Goal: Information Seeking & Learning: Check status

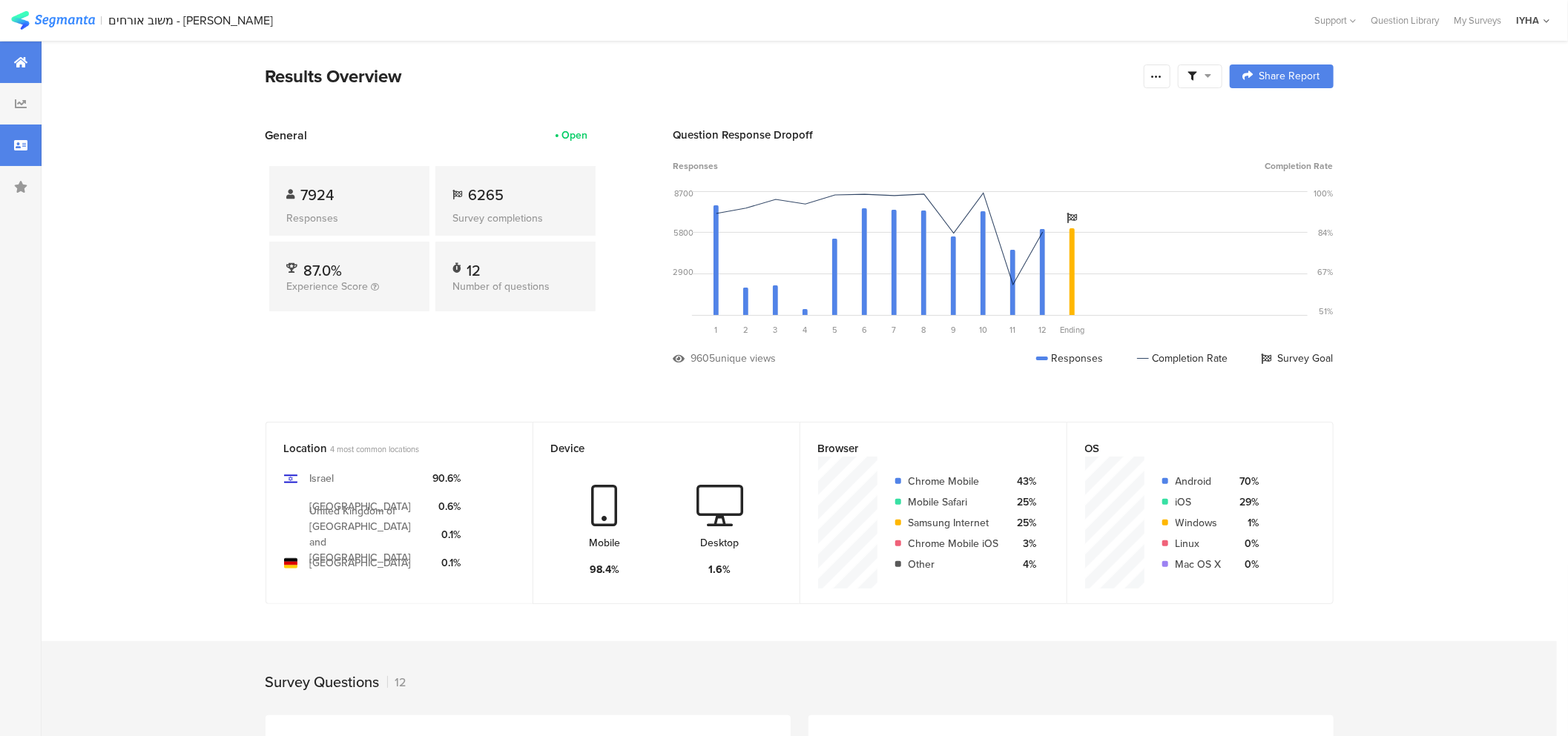
click at [15, 151] on div at bounding box center [21, 145] width 41 height 41
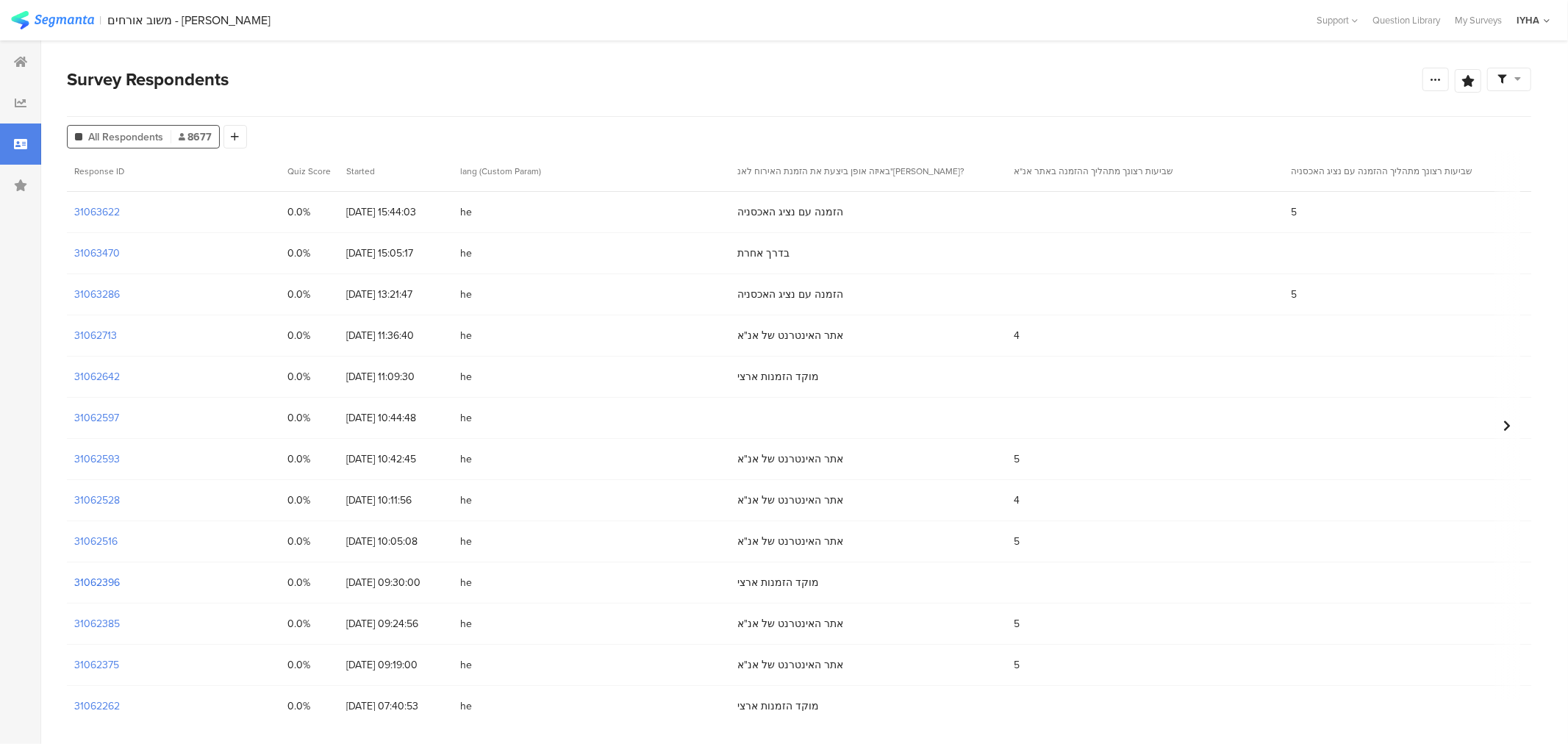
click at [100, 585] on section "31062396" at bounding box center [97, 582] width 46 height 15
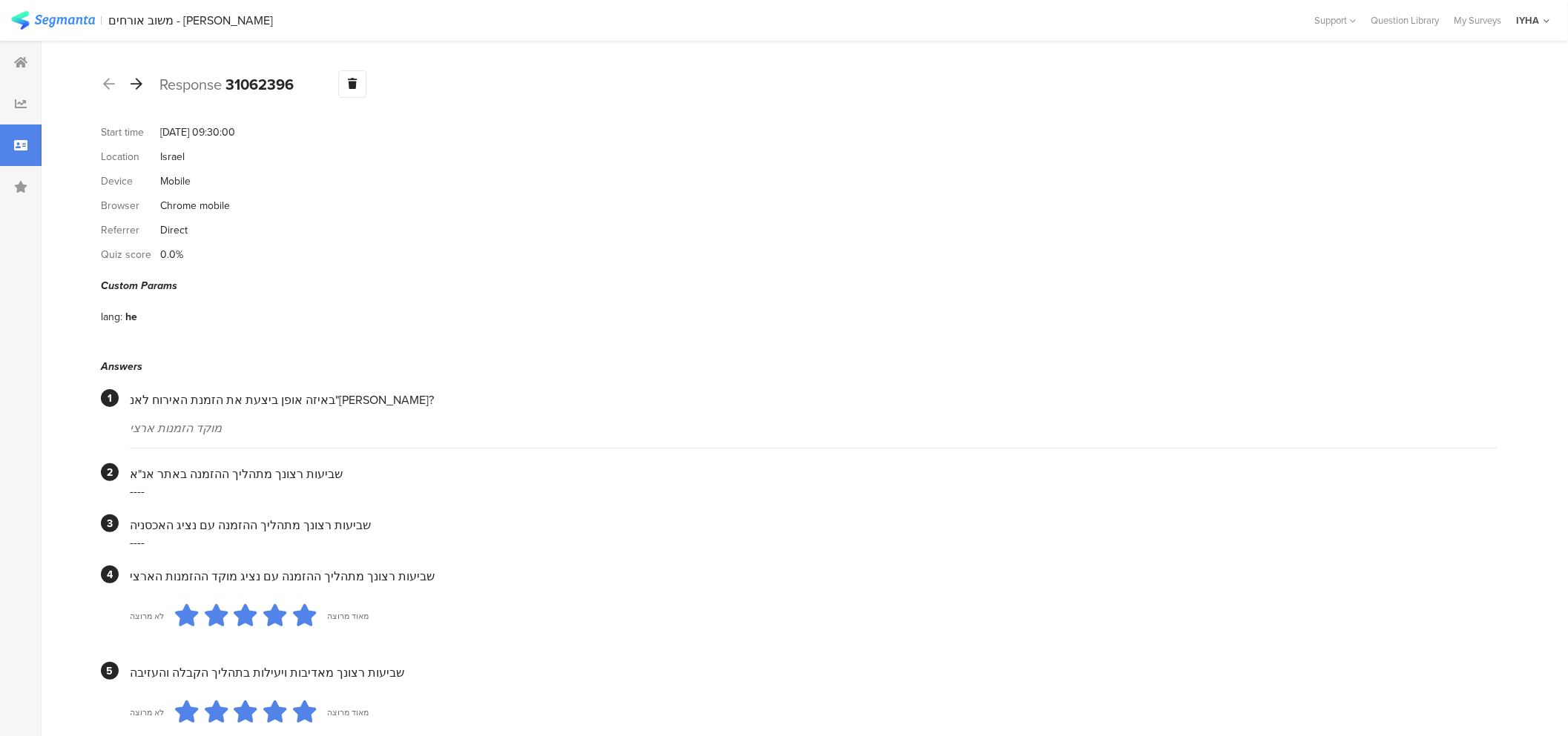
click at [136, 77] on icon at bounding box center [136, 84] width 12 height 14
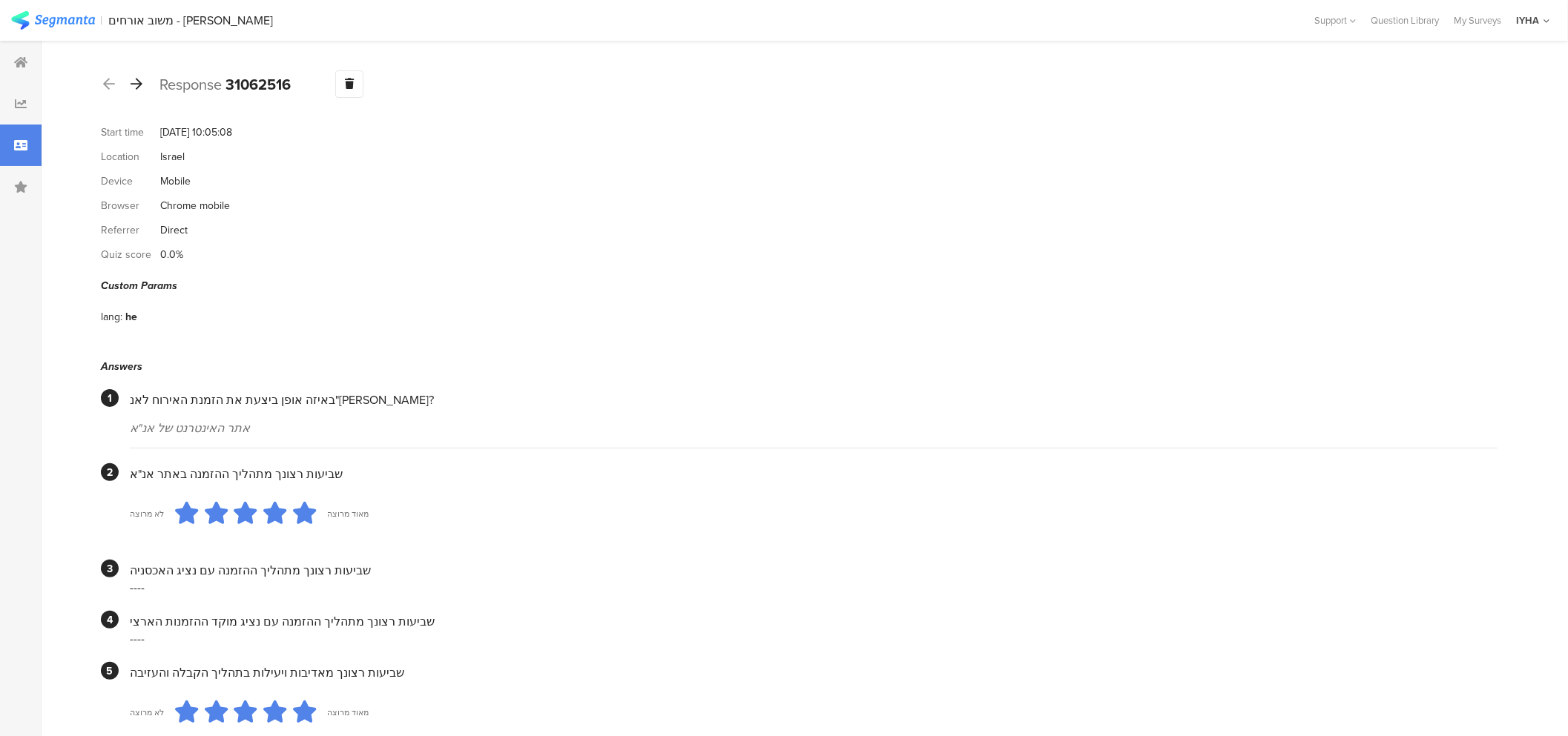
click at [135, 86] on icon at bounding box center [136, 84] width 12 height 14
click at [142, 80] on icon at bounding box center [136, 84] width 12 height 14
click at [139, 84] on icon at bounding box center [136, 84] width 12 height 14
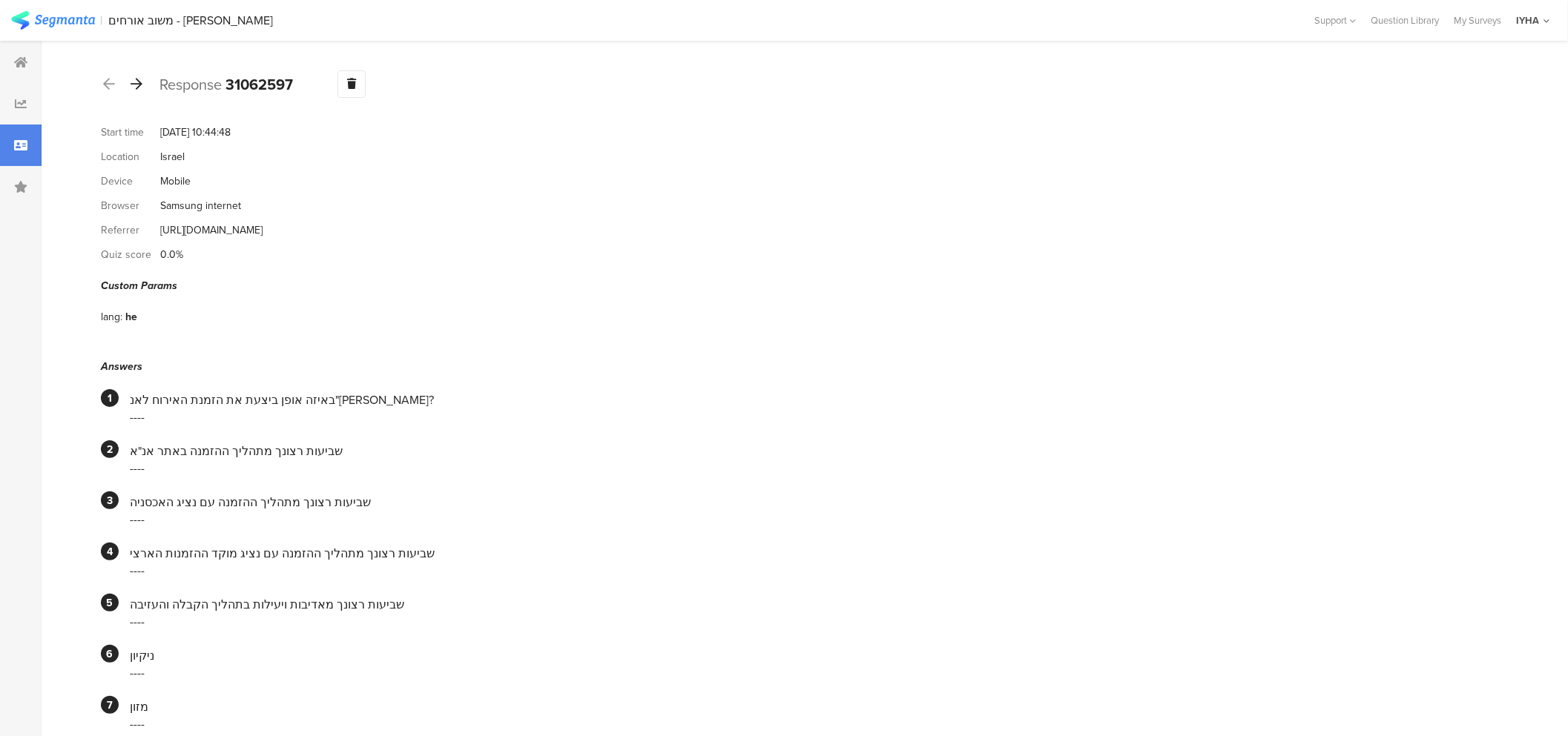
click at [139, 86] on icon at bounding box center [136, 84] width 12 height 14
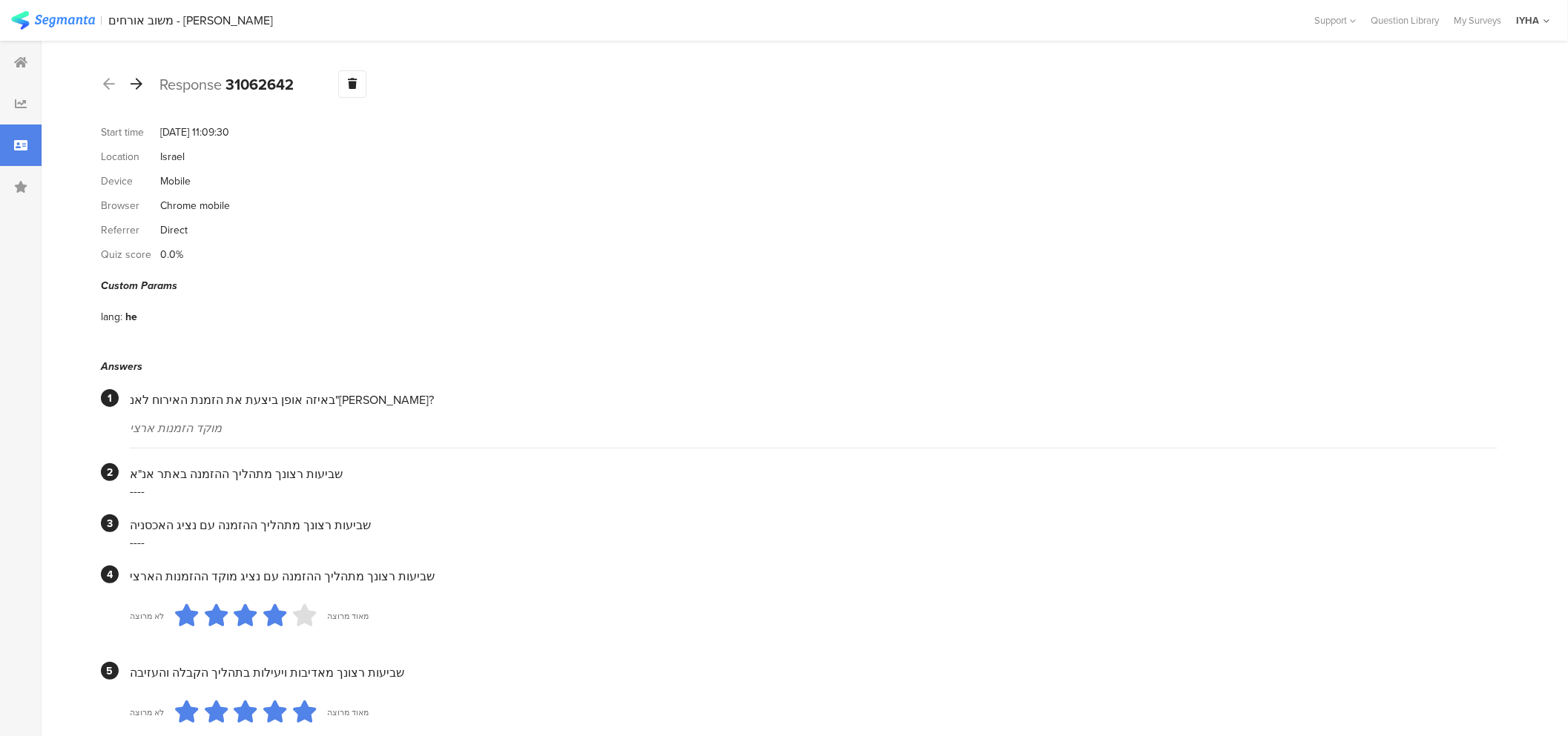
click at [134, 82] on icon at bounding box center [136, 84] width 12 height 14
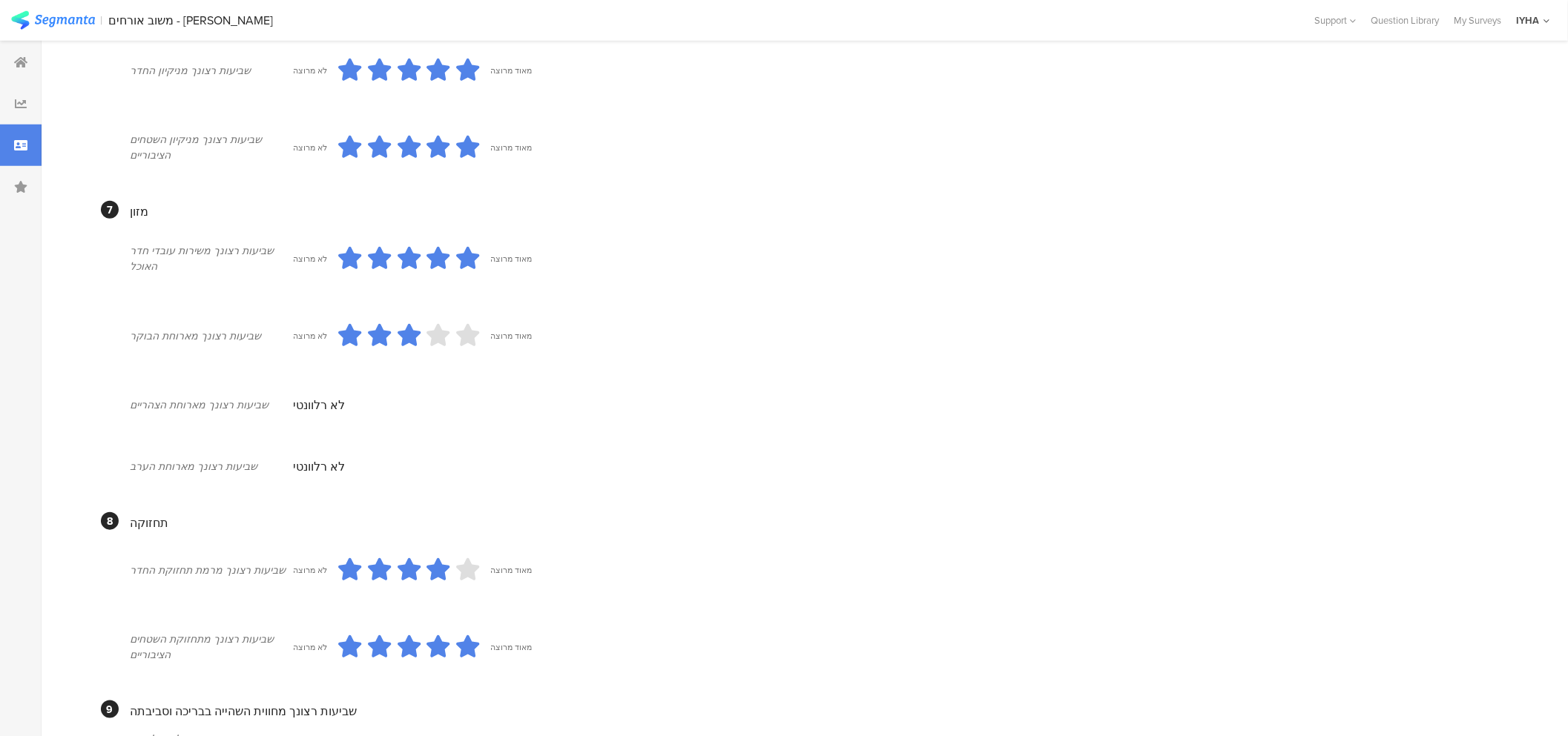
scroll to position [1159, 0]
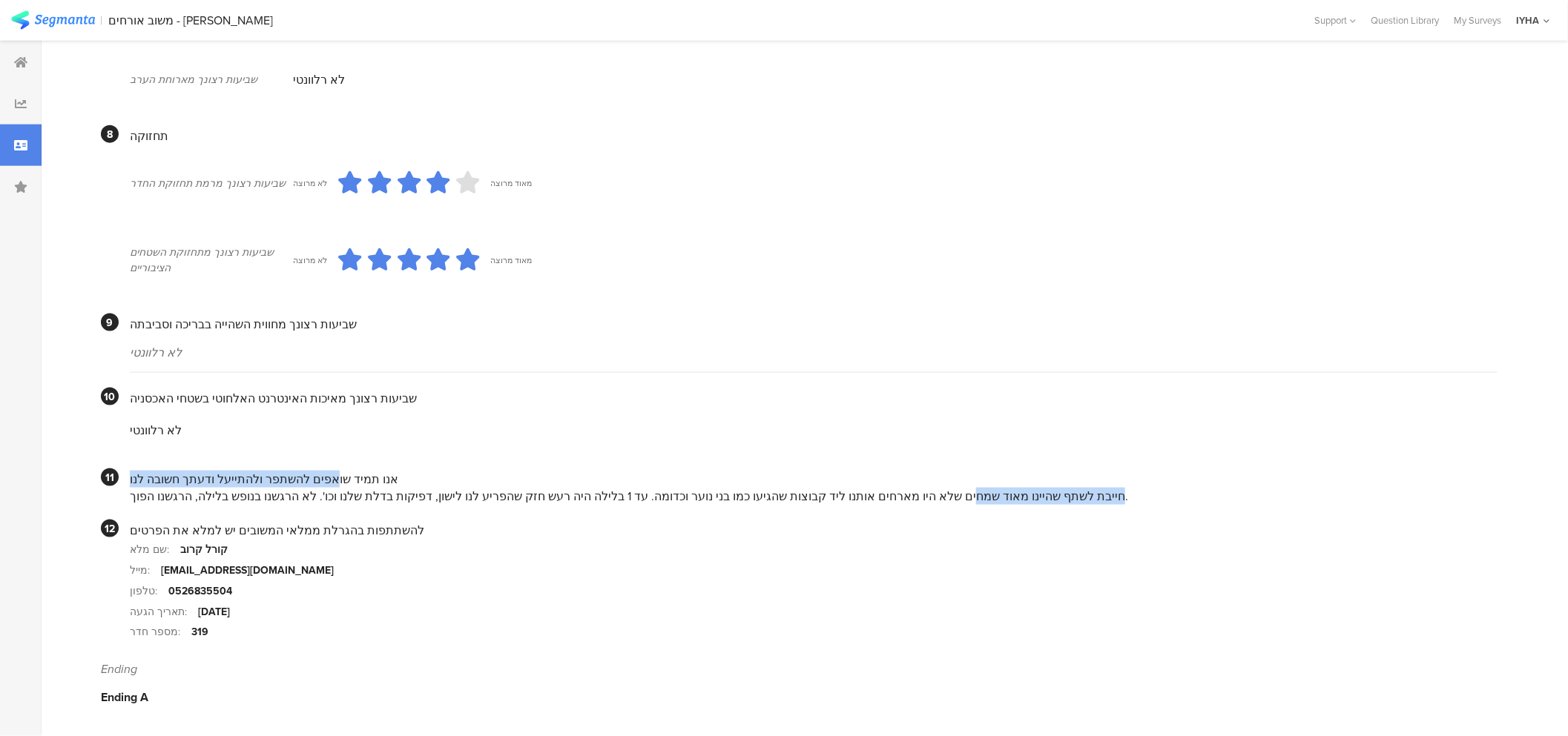
drag, startPoint x: 940, startPoint y: 492, endPoint x: 313, endPoint y: 443, distance: 628.9
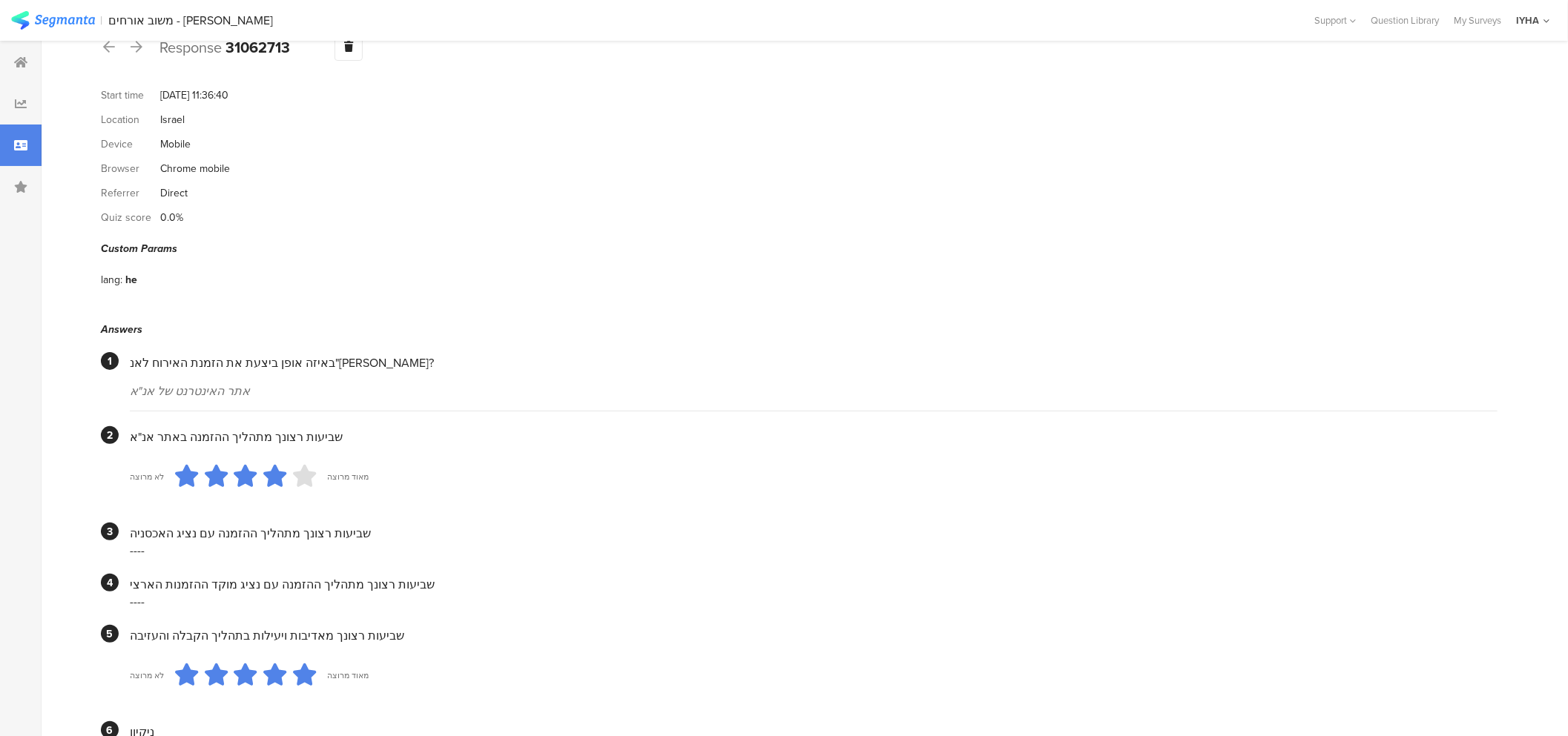
scroll to position [0, 0]
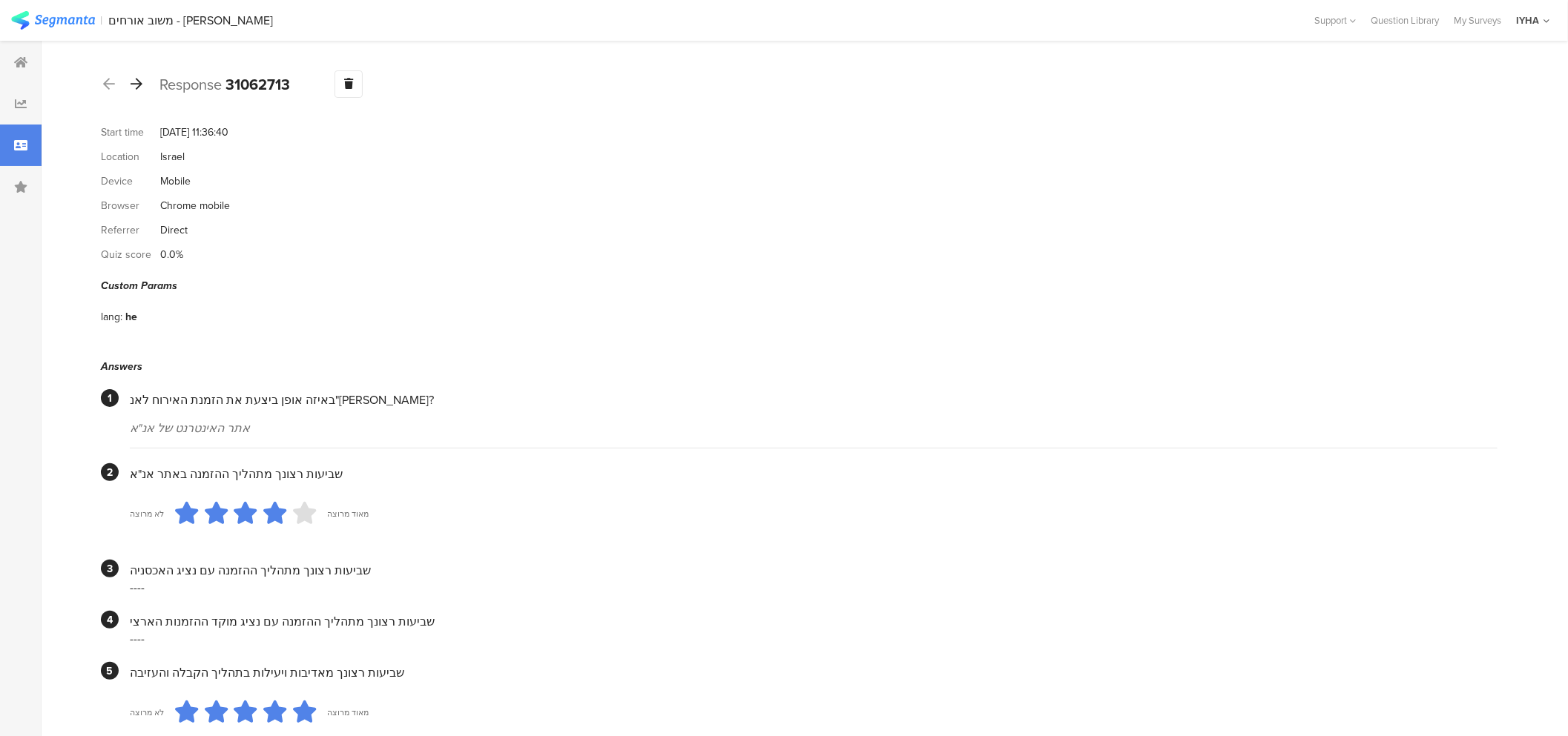
click at [142, 85] on icon at bounding box center [136, 84] width 12 height 14
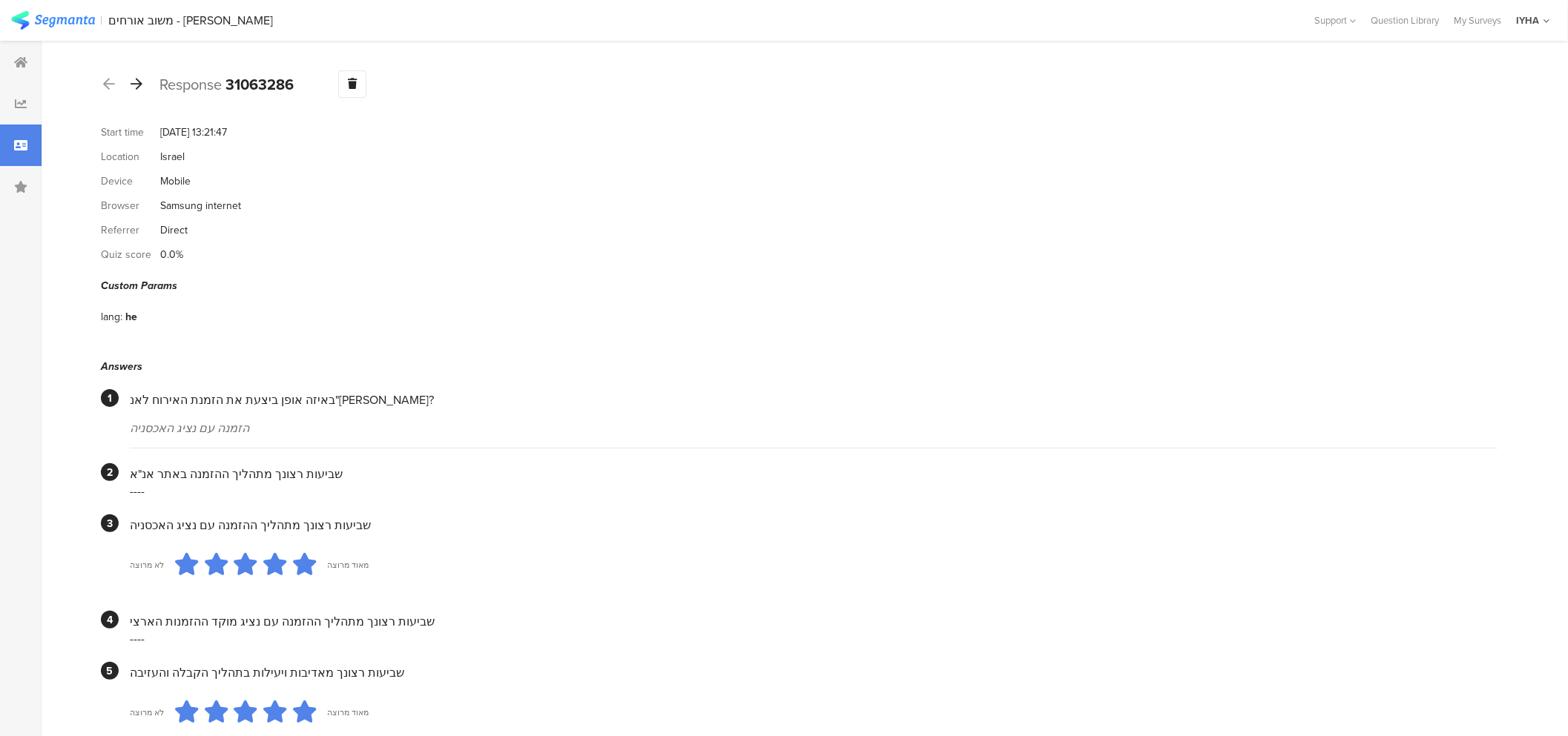
click at [137, 85] on icon at bounding box center [136, 84] width 12 height 14
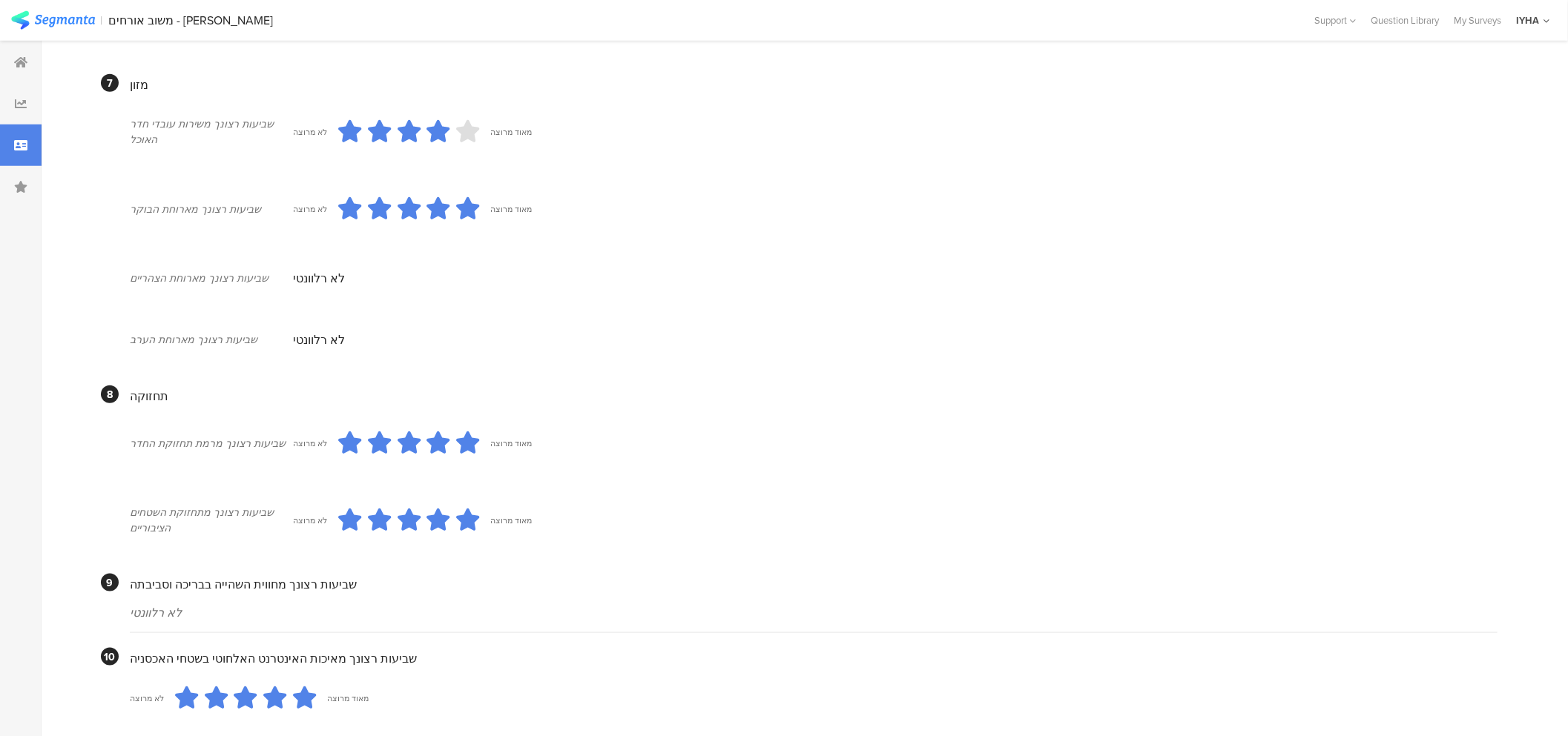
scroll to position [1170, 0]
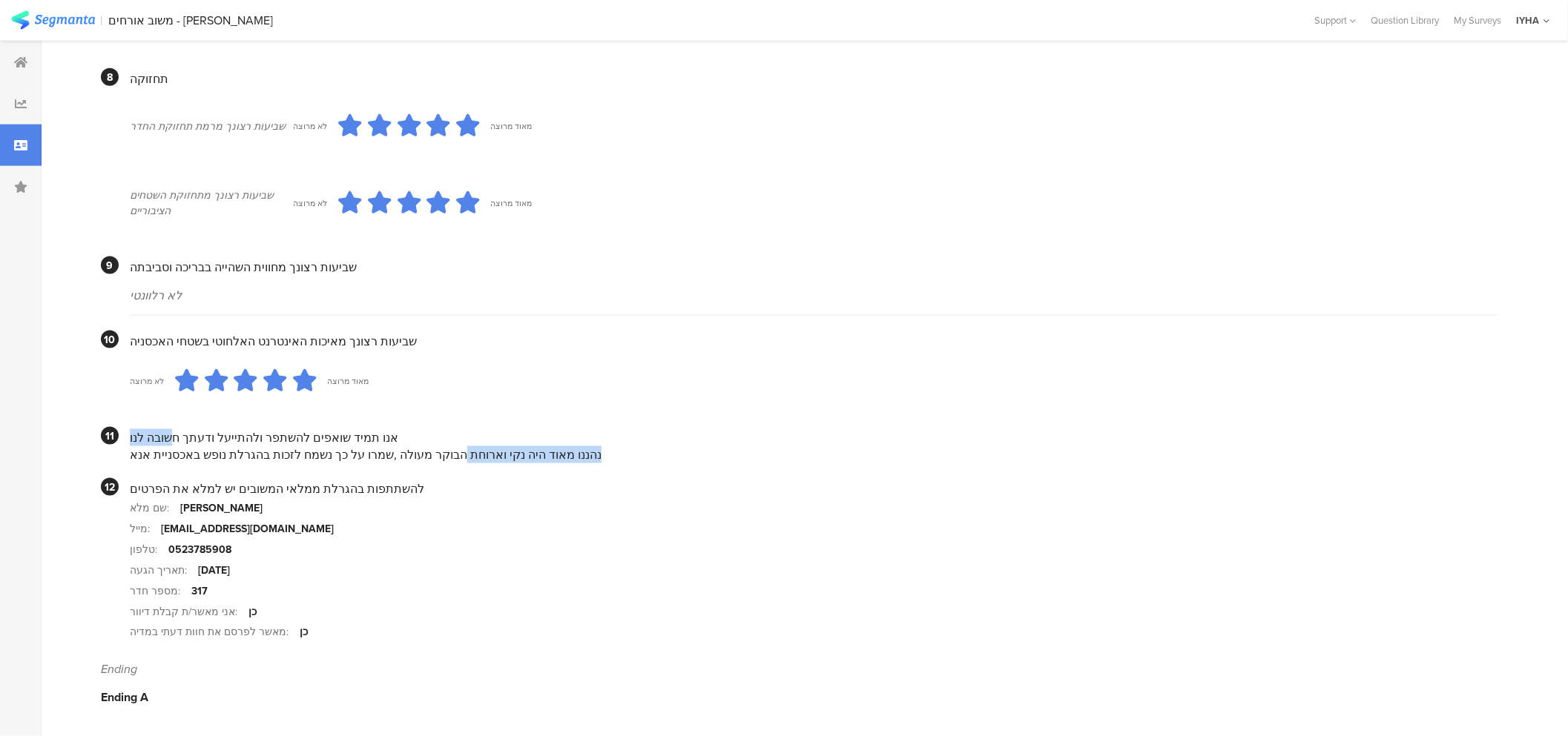
drag, startPoint x: 465, startPoint y: 455, endPoint x: 161, endPoint y: 432, distance: 304.9
click at [163, 433] on div "אנו תמיד שואפים להשתפר ולהתייעל ודעתך חשובה לנו נהננו מאוד היה נקי וארוחת הבוקר…" at bounding box center [814, 445] width 1368 height 36
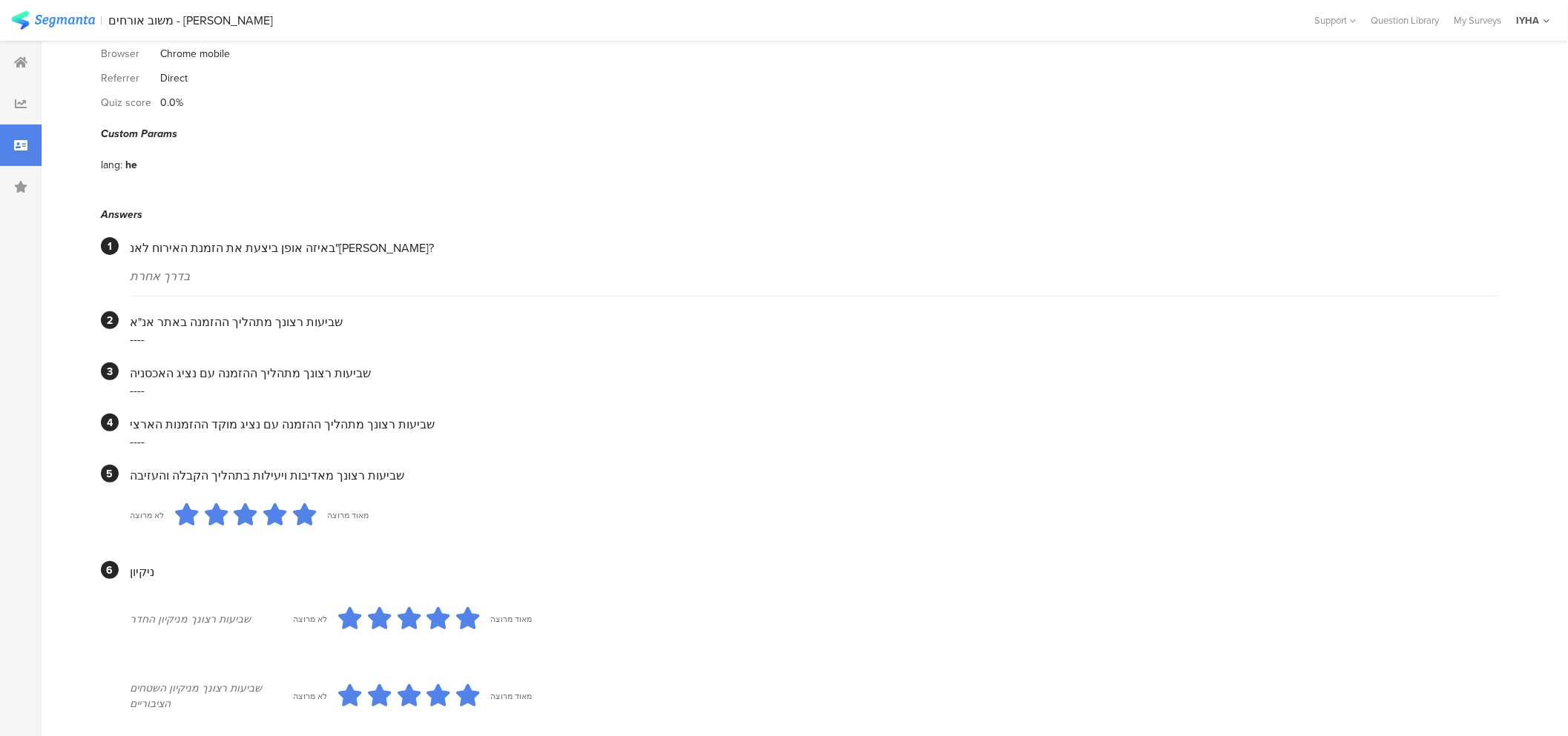
scroll to position [0, 0]
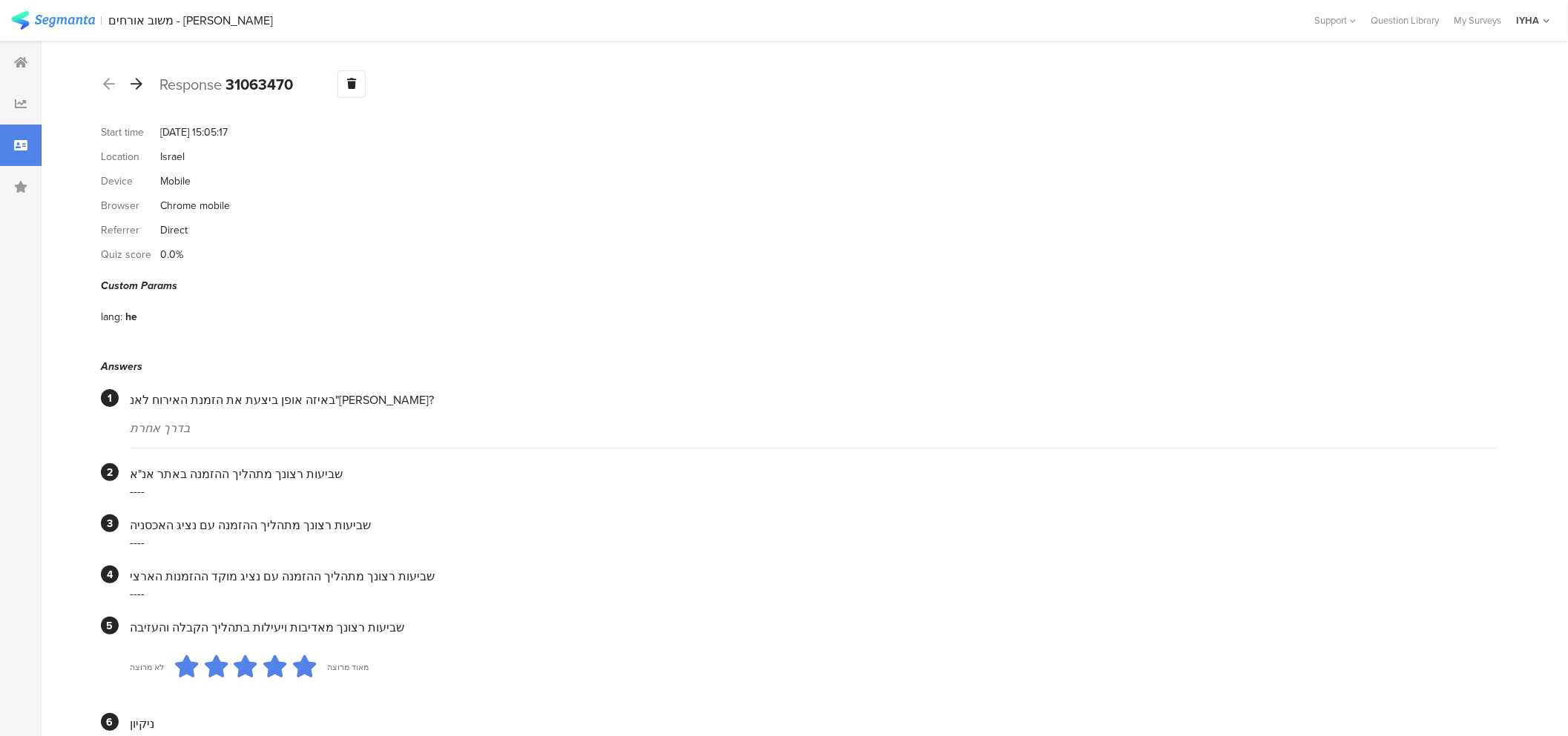
click at [136, 79] on icon at bounding box center [136, 84] width 12 height 14
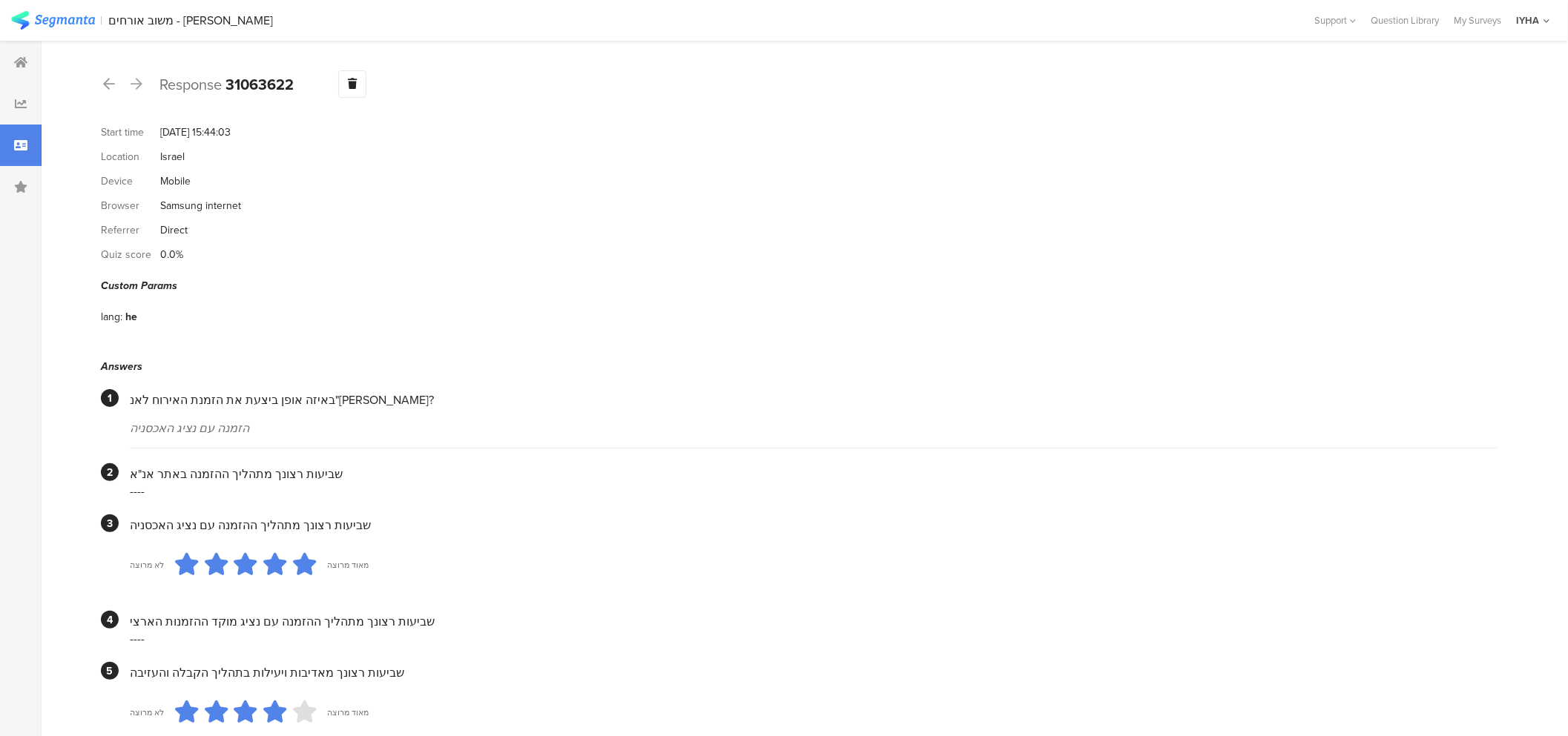
click at [135, 84] on icon at bounding box center [136, 84] width 12 height 14
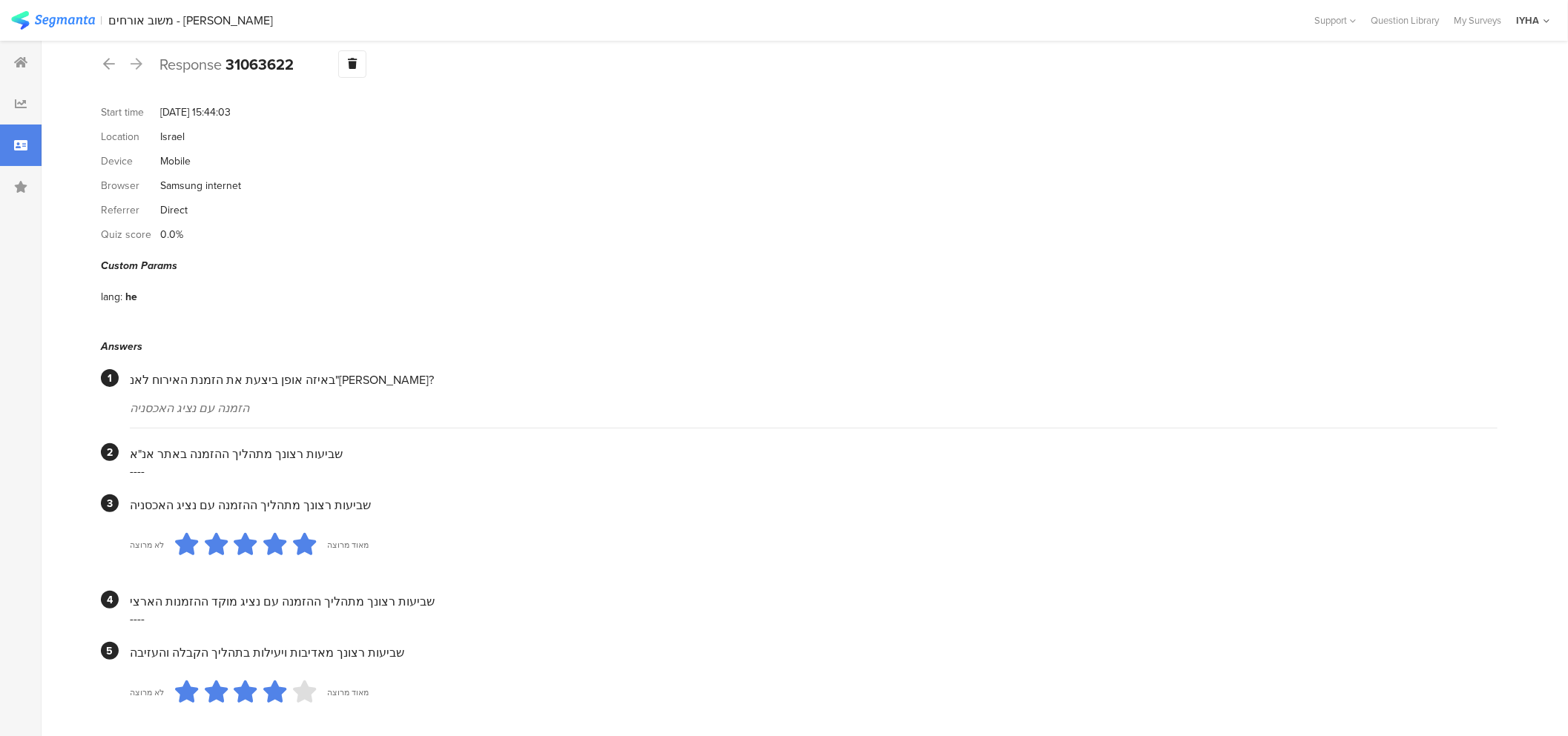
click at [134, 63] on icon at bounding box center [136, 64] width 12 height 14
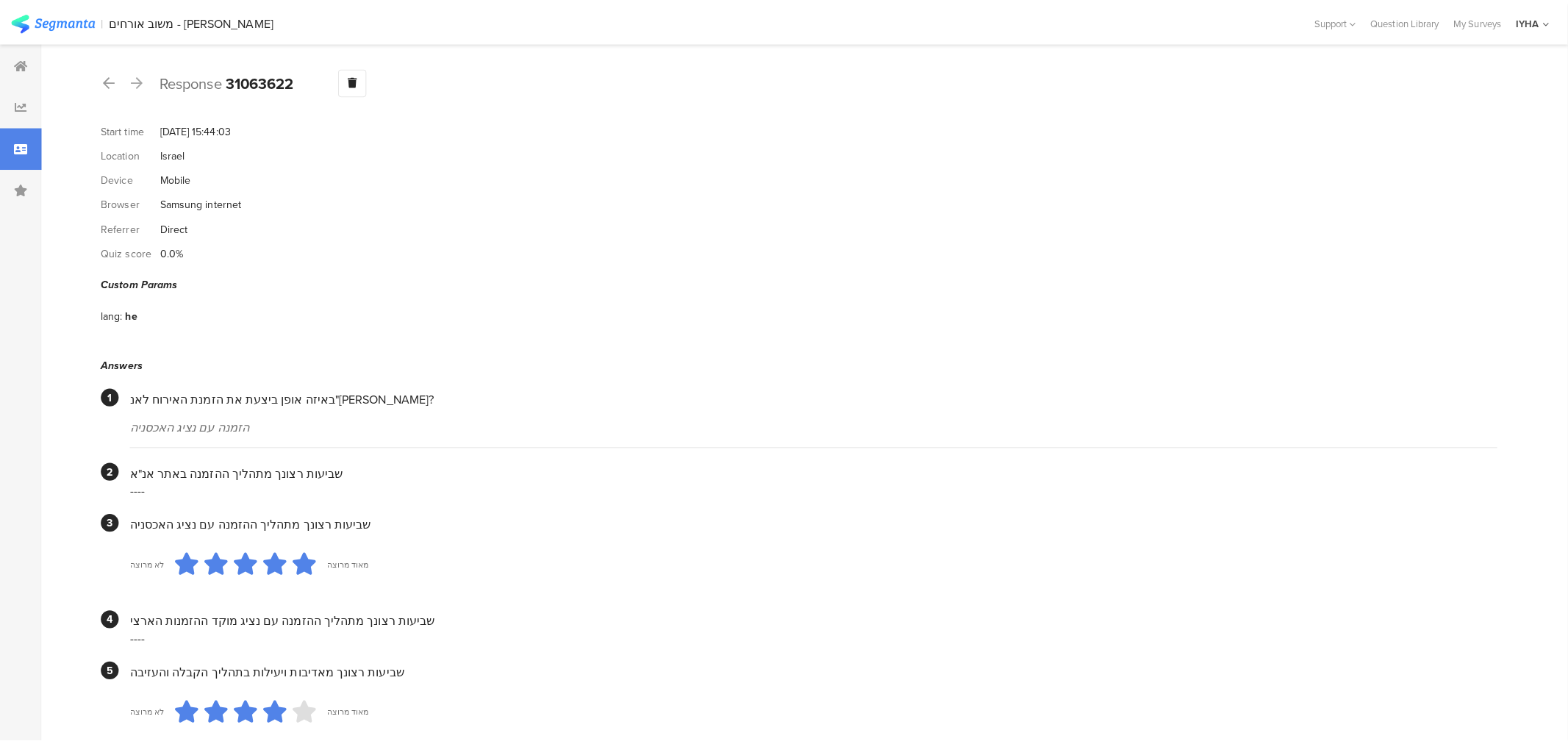
scroll to position [0, 0]
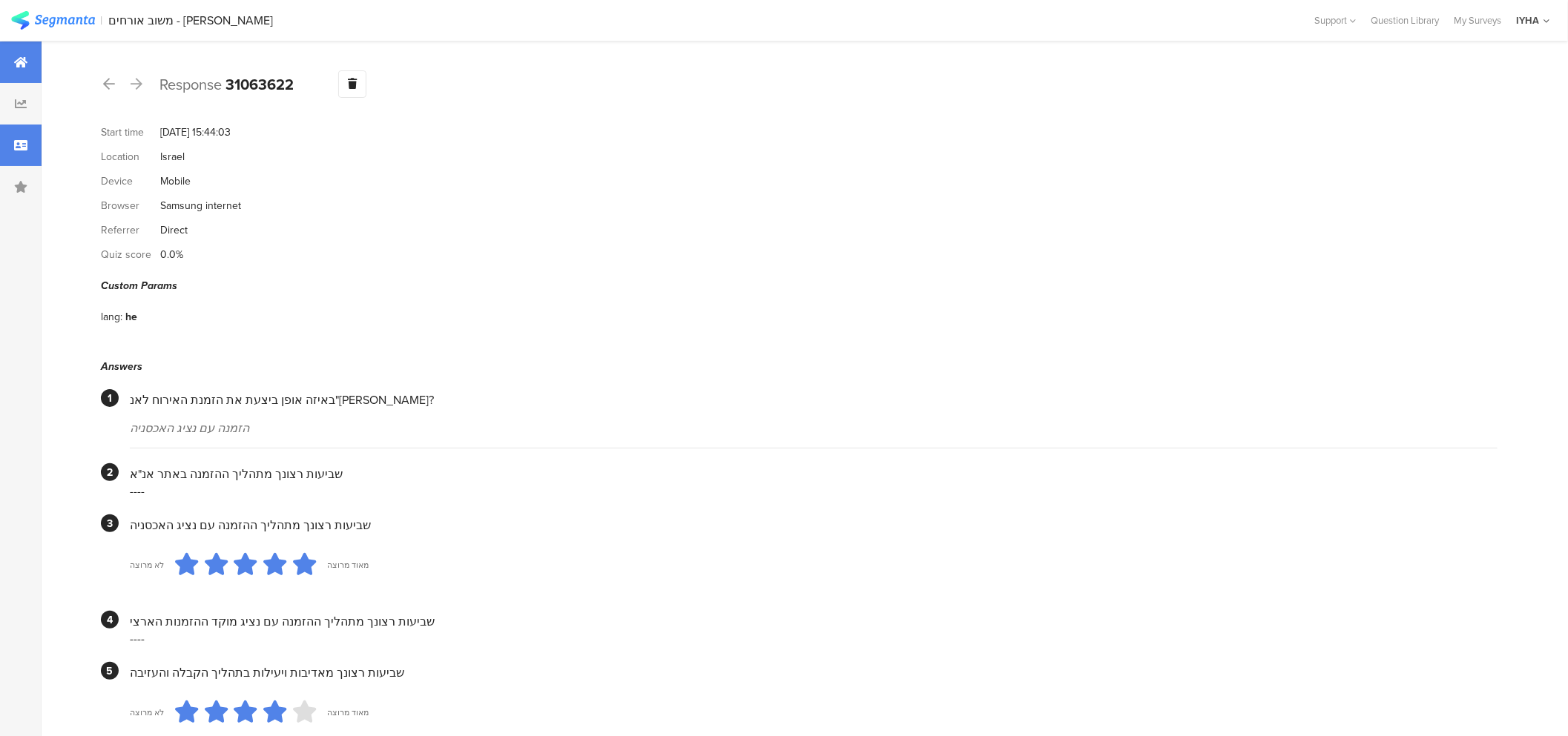
click at [31, 57] on div at bounding box center [21, 62] width 41 height 41
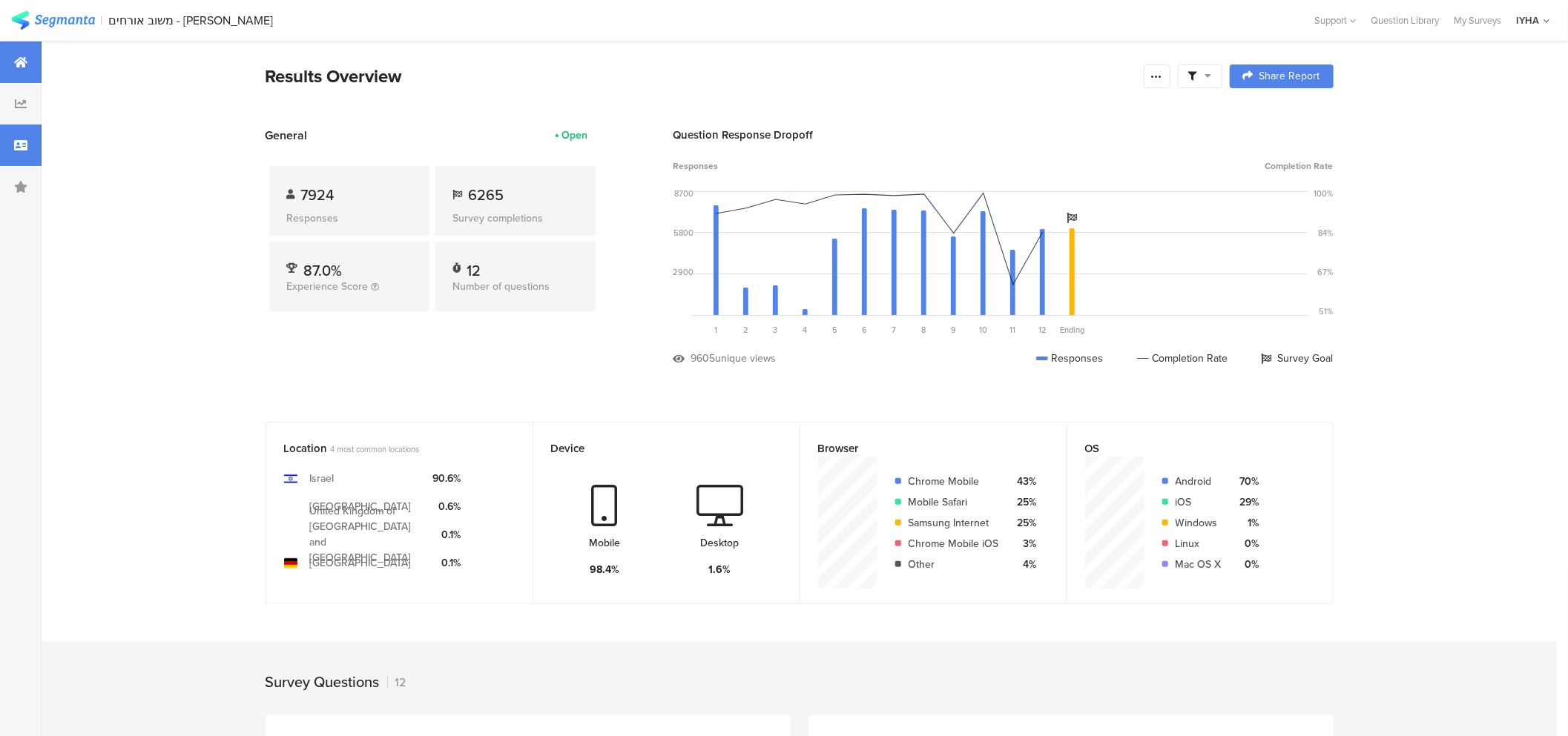
click at [9, 149] on div at bounding box center [21, 145] width 41 height 41
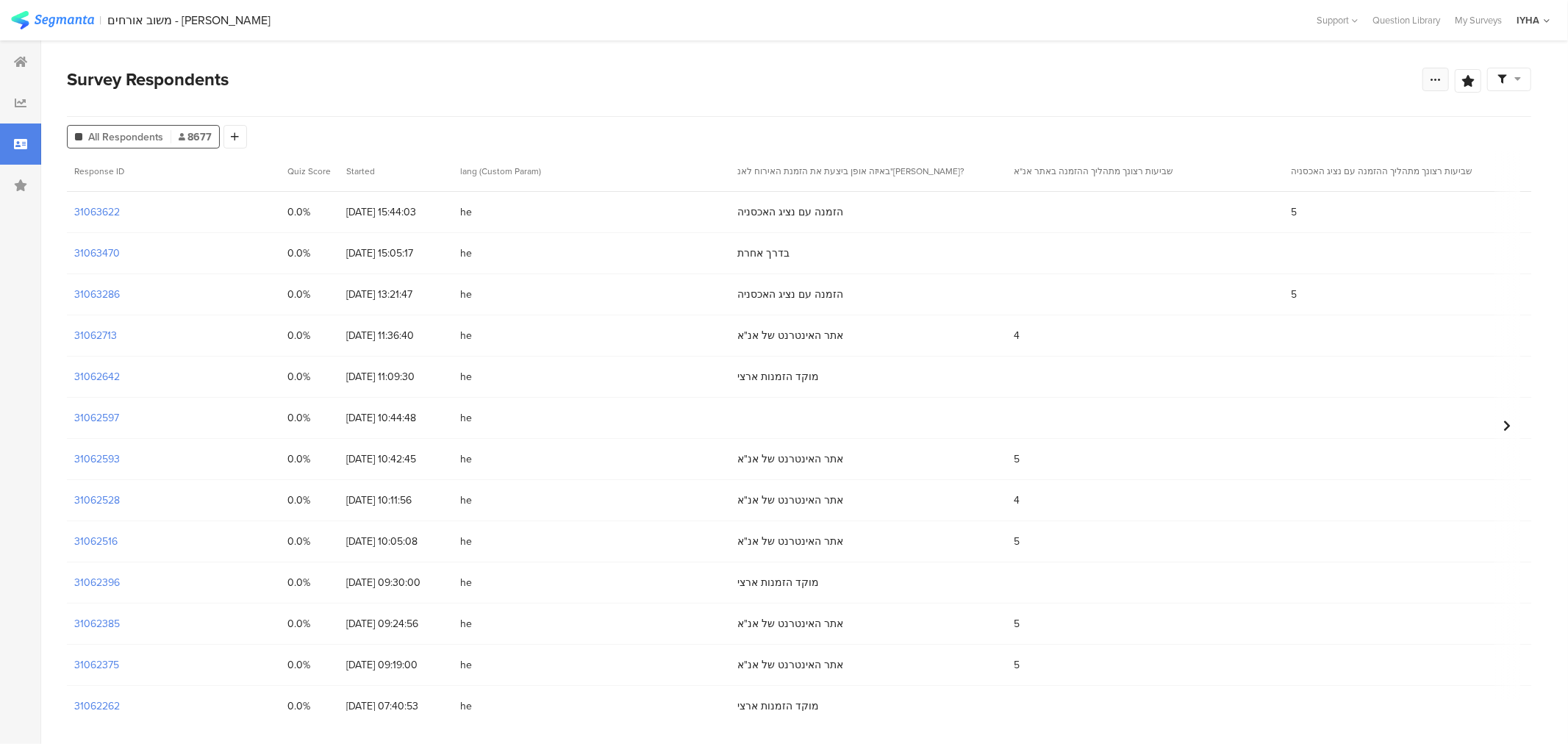
click at [1435, 87] on div at bounding box center [1435, 80] width 26 height 24
click at [231, 136] on icon at bounding box center [236, 137] width 9 height 10
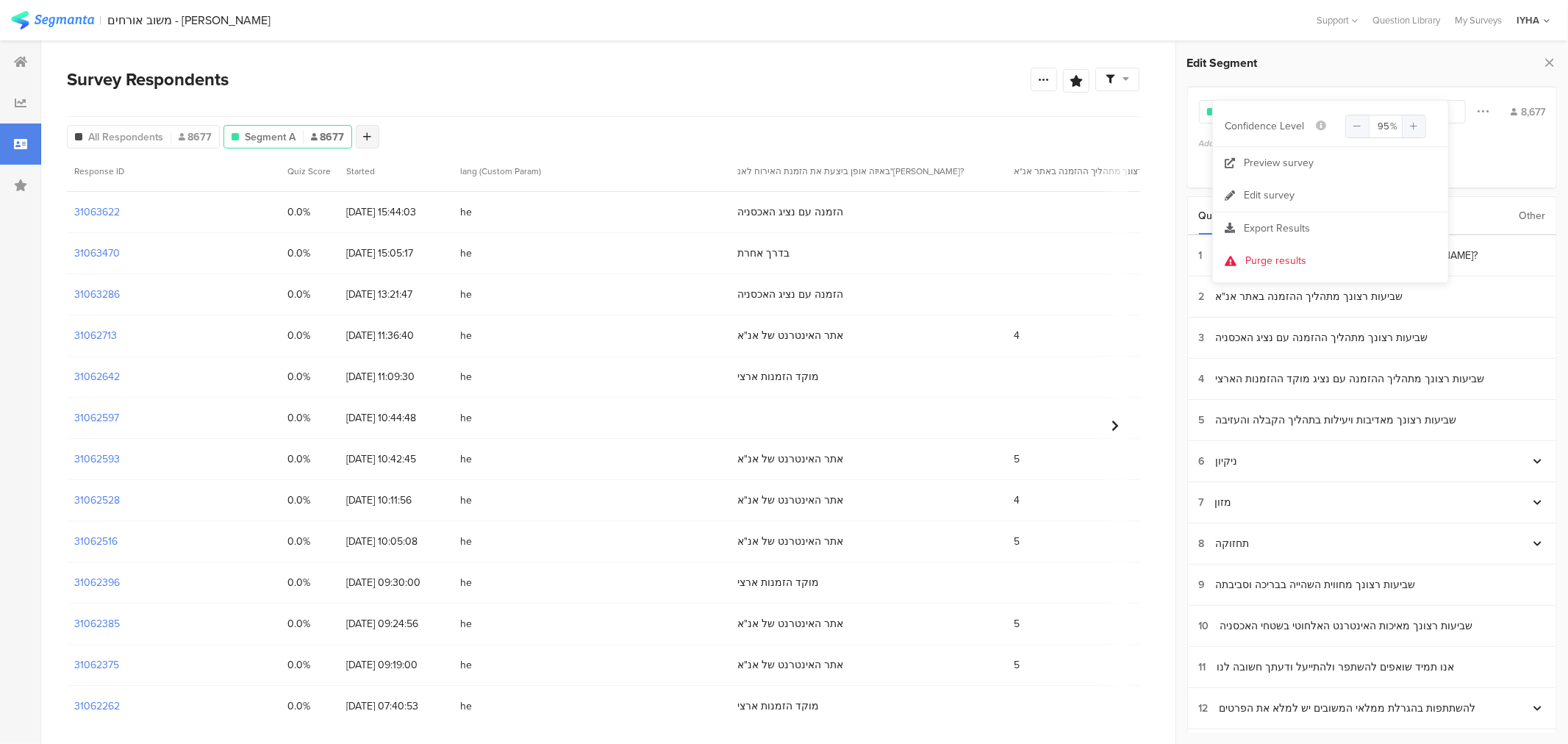
click at [371, 137] on div at bounding box center [368, 137] width 24 height 24
click at [1548, 62] on icon at bounding box center [1549, 62] width 15 height 20
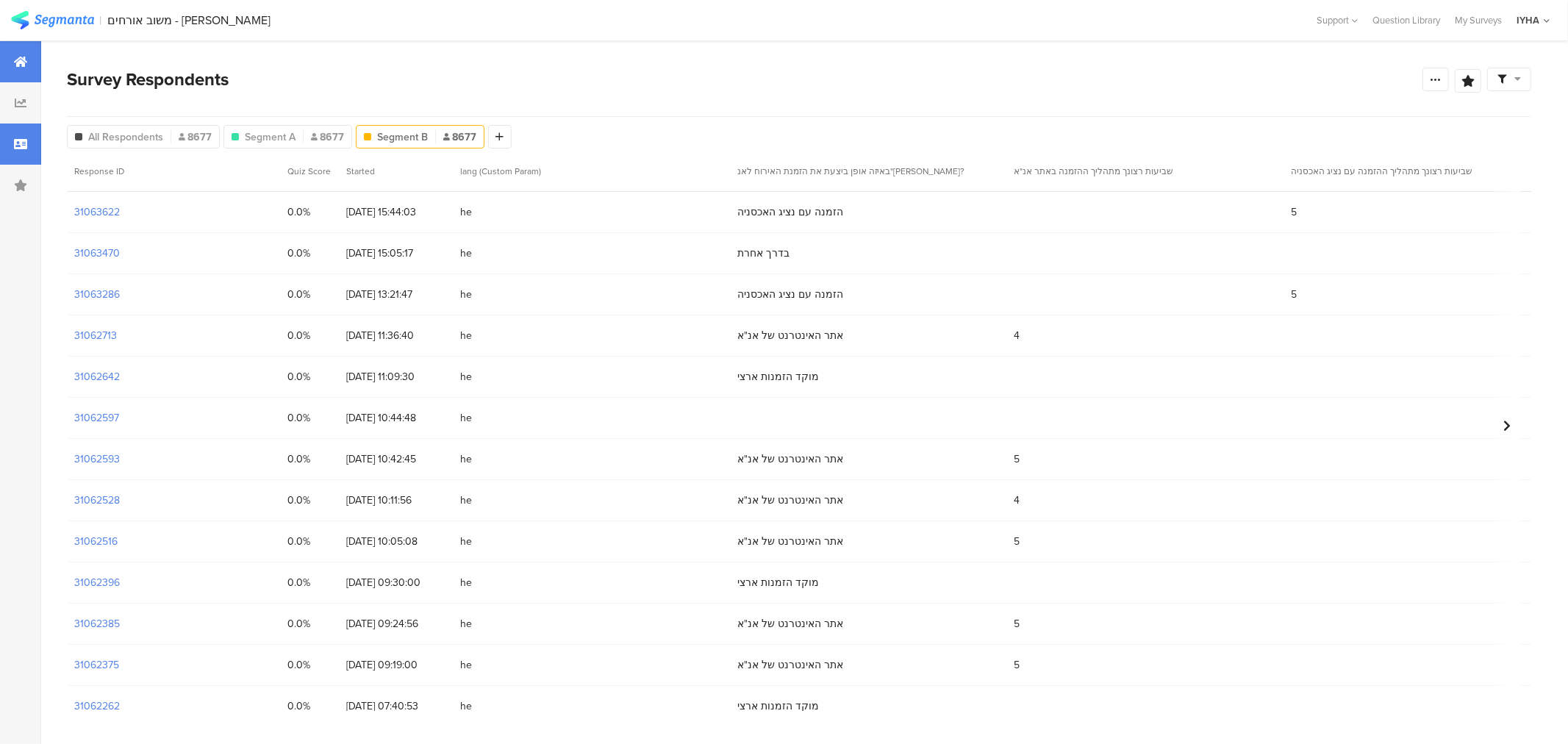
click at [9, 62] on div at bounding box center [20, 61] width 41 height 41
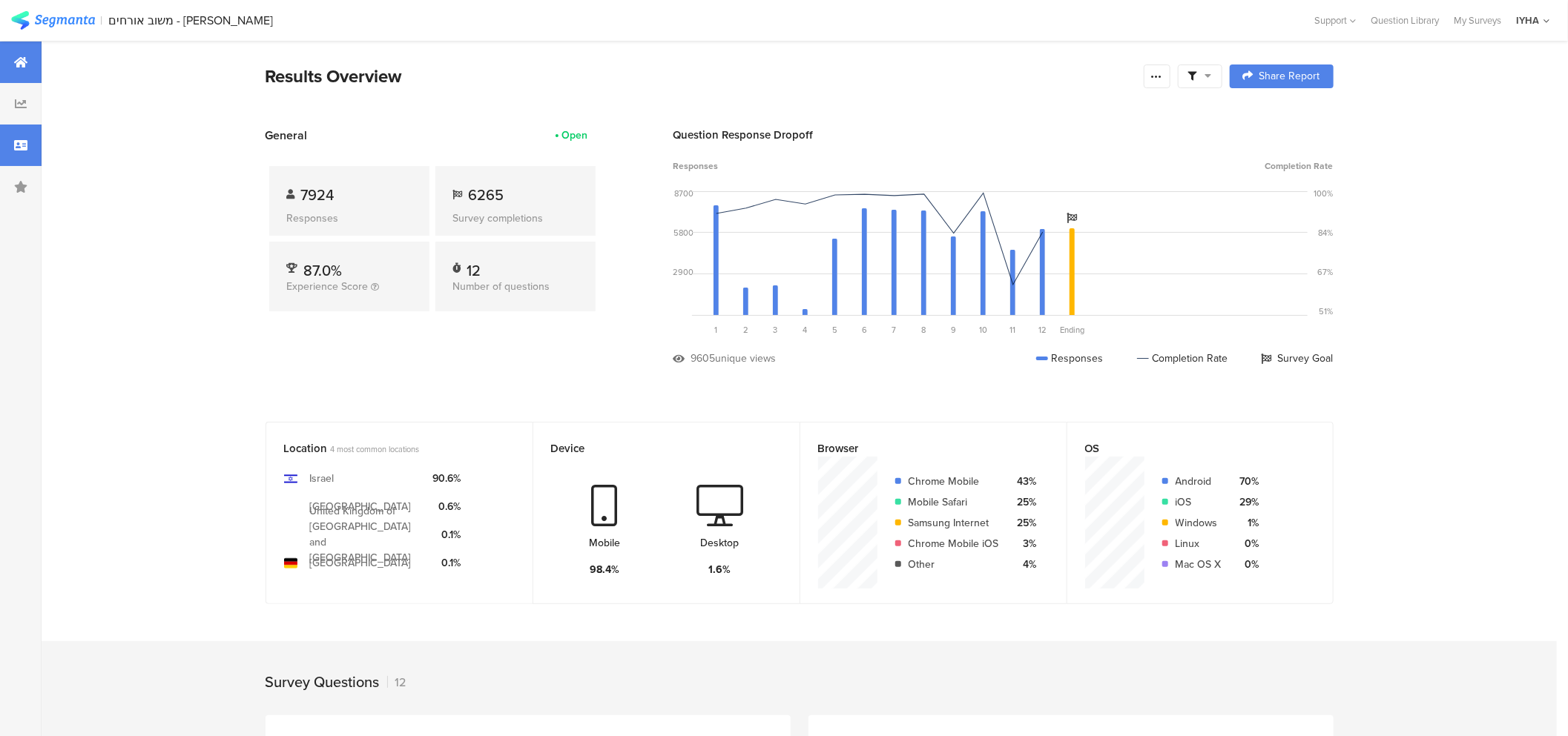
click at [16, 136] on div at bounding box center [21, 145] width 41 height 41
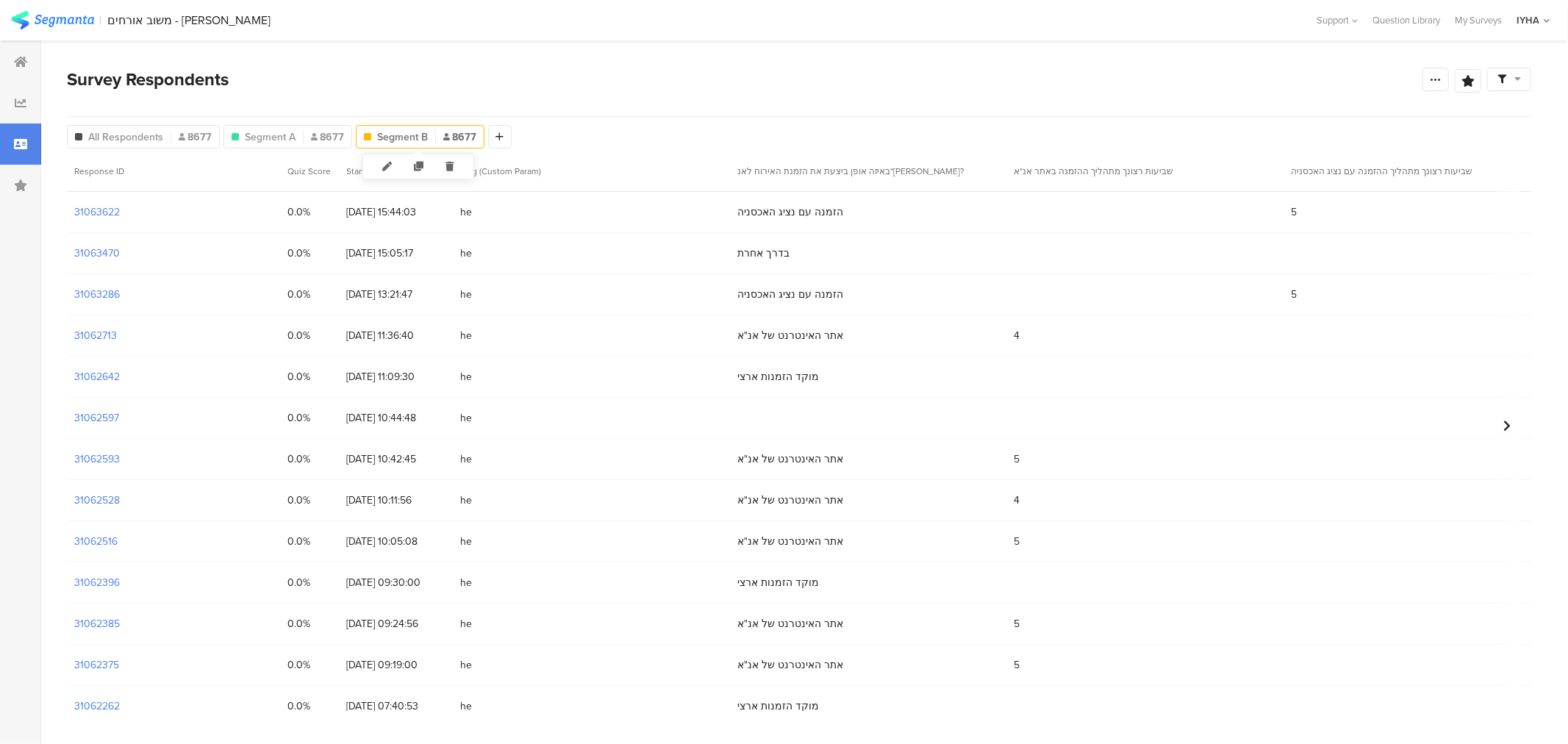
click at [450, 162] on icon at bounding box center [450, 166] width 30 height 25
click at [318, 162] on icon at bounding box center [318, 166] width 30 height 25
click at [230, 135] on div at bounding box center [236, 137] width 24 height 24
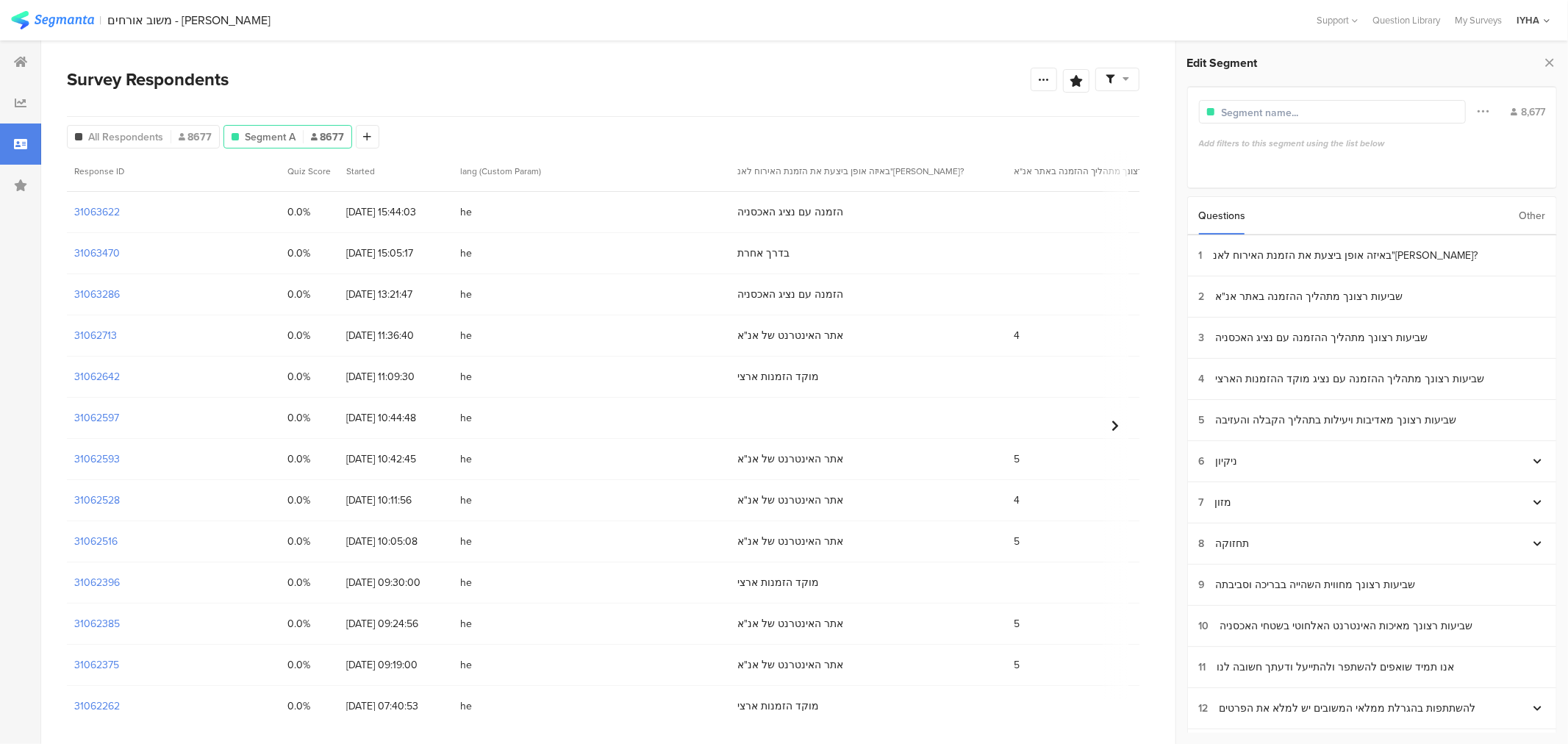
click at [1529, 219] on div "Other" at bounding box center [1531, 216] width 26 height 37
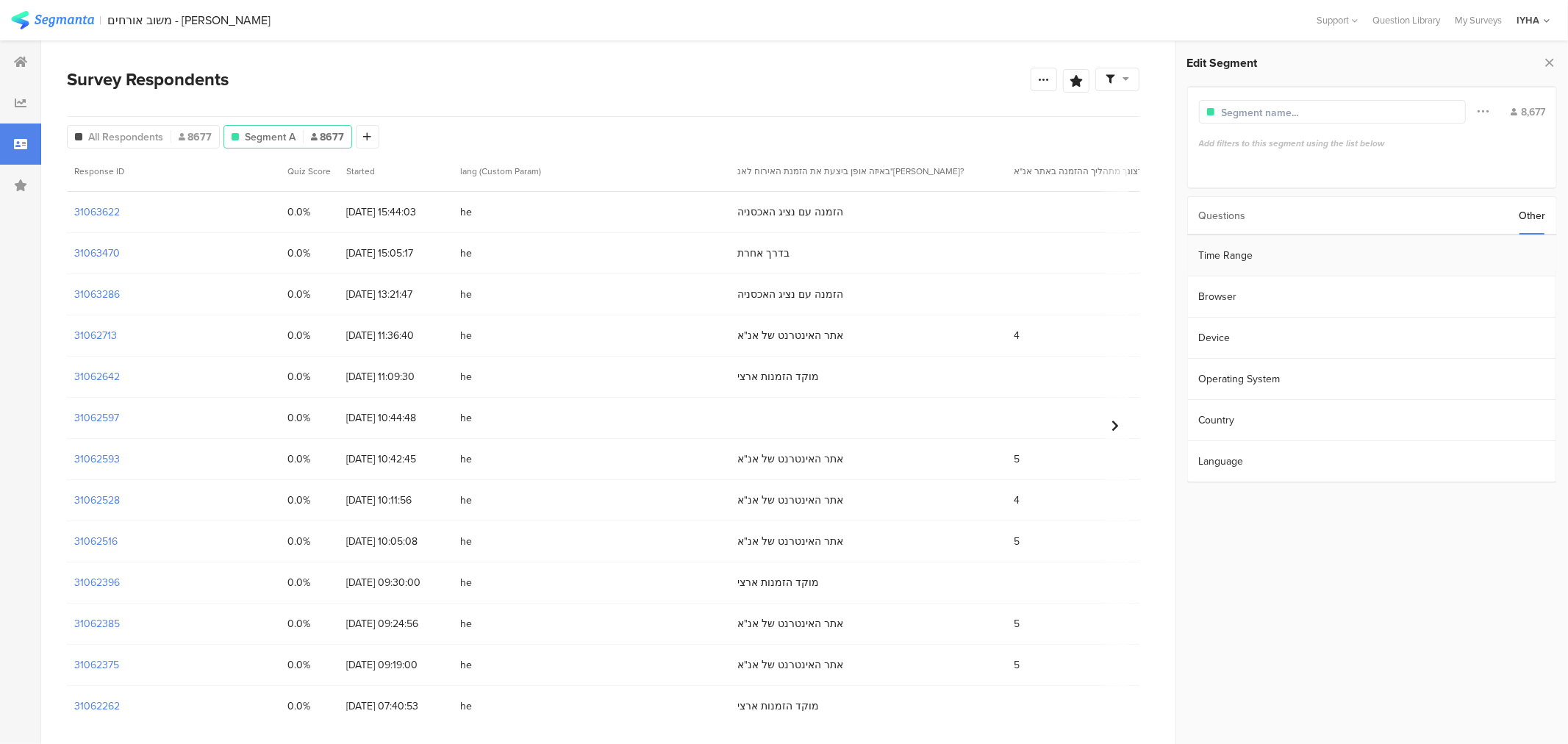
click at [1288, 263] on section "Time Range" at bounding box center [1371, 256] width 368 height 41
click at [1435, 260] on input "[DATE] 00:00" at bounding box center [1474, 254] width 147 height 20
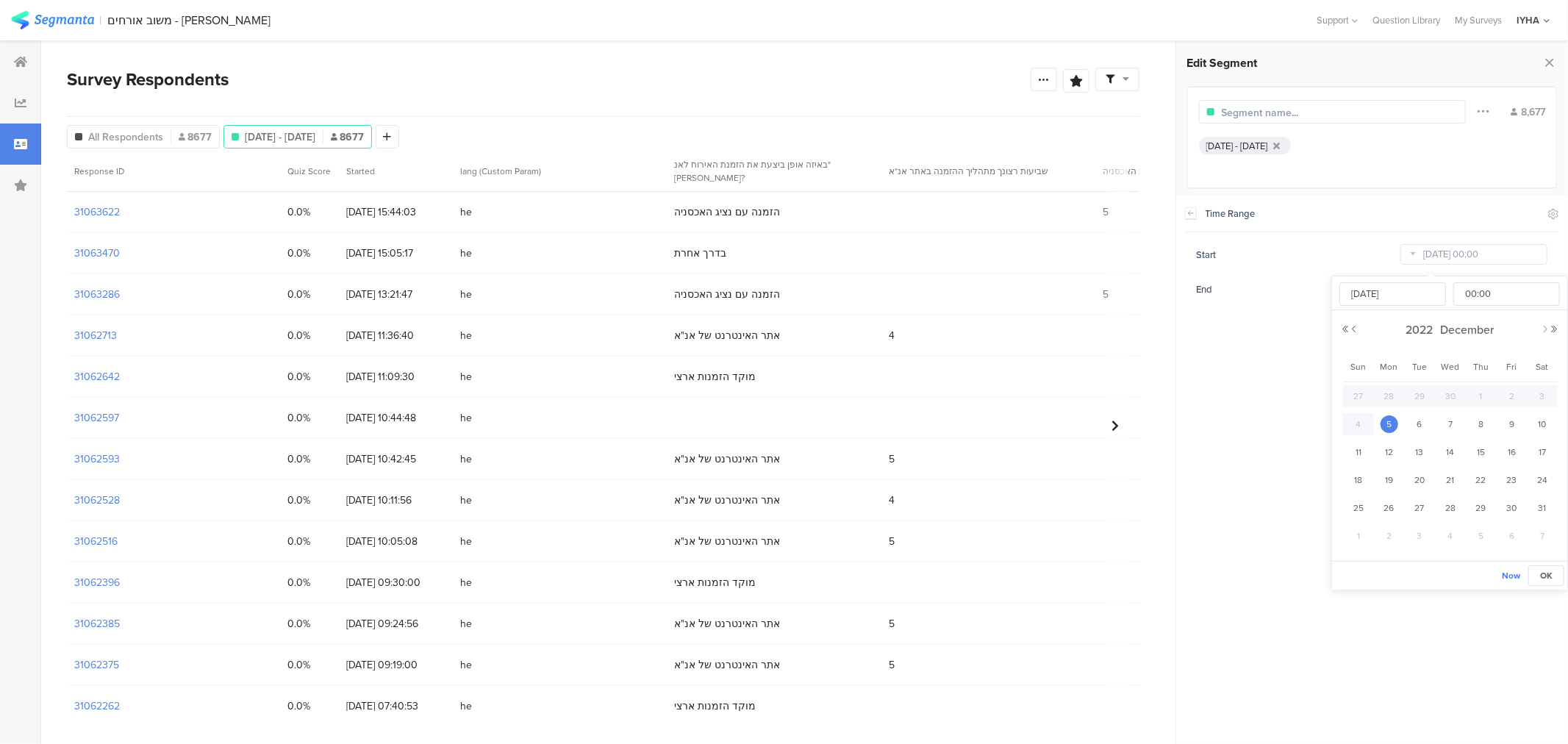
click at [1547, 327] on button "Next Month" at bounding box center [1545, 329] width 9 height 9
click at [1554, 328] on button "Next Year" at bounding box center [1554, 329] width 9 height 9
click at [1544, 328] on button "Next Month" at bounding box center [1545, 329] width 9 height 9
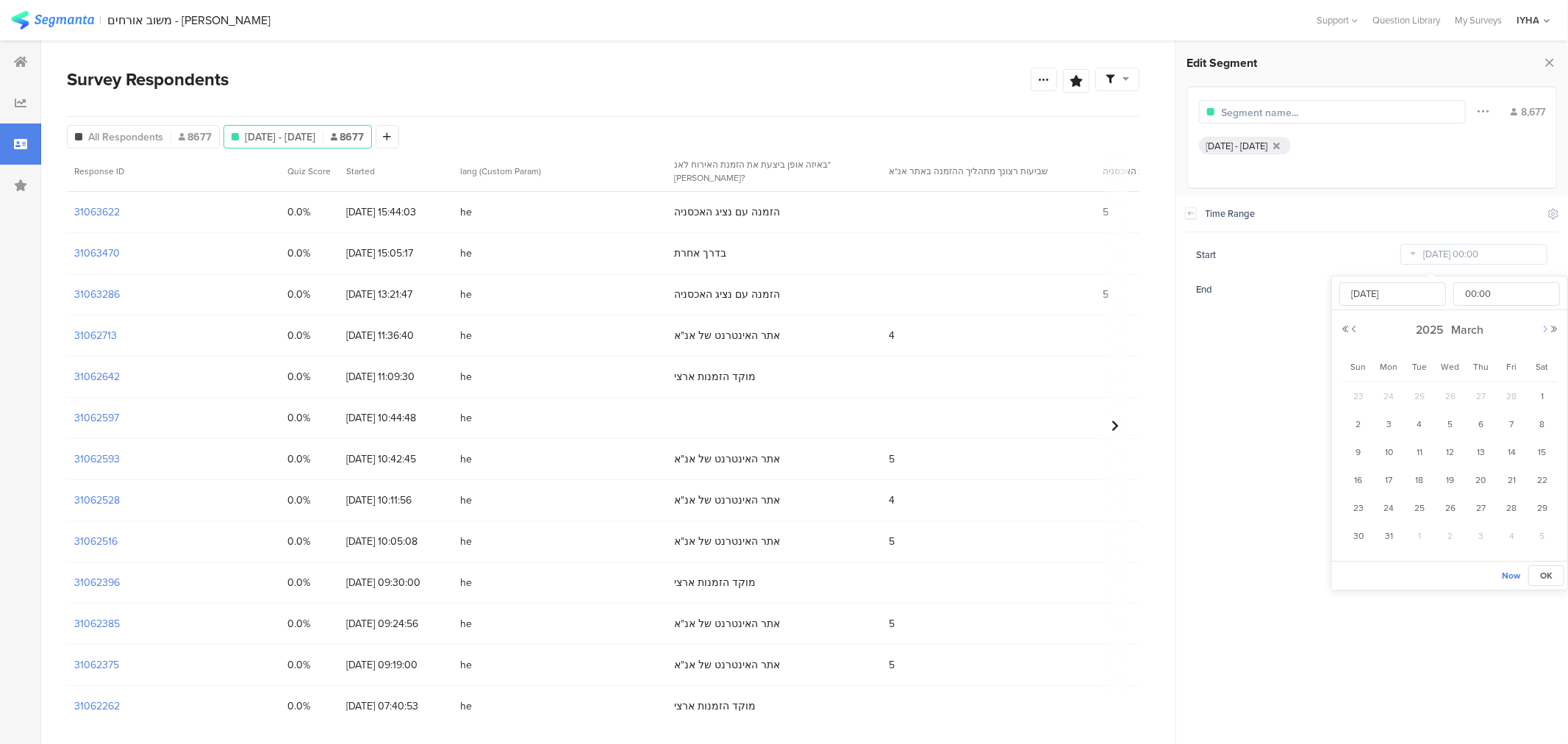
click at [1544, 328] on button "Next Month" at bounding box center [1545, 329] width 9 height 9
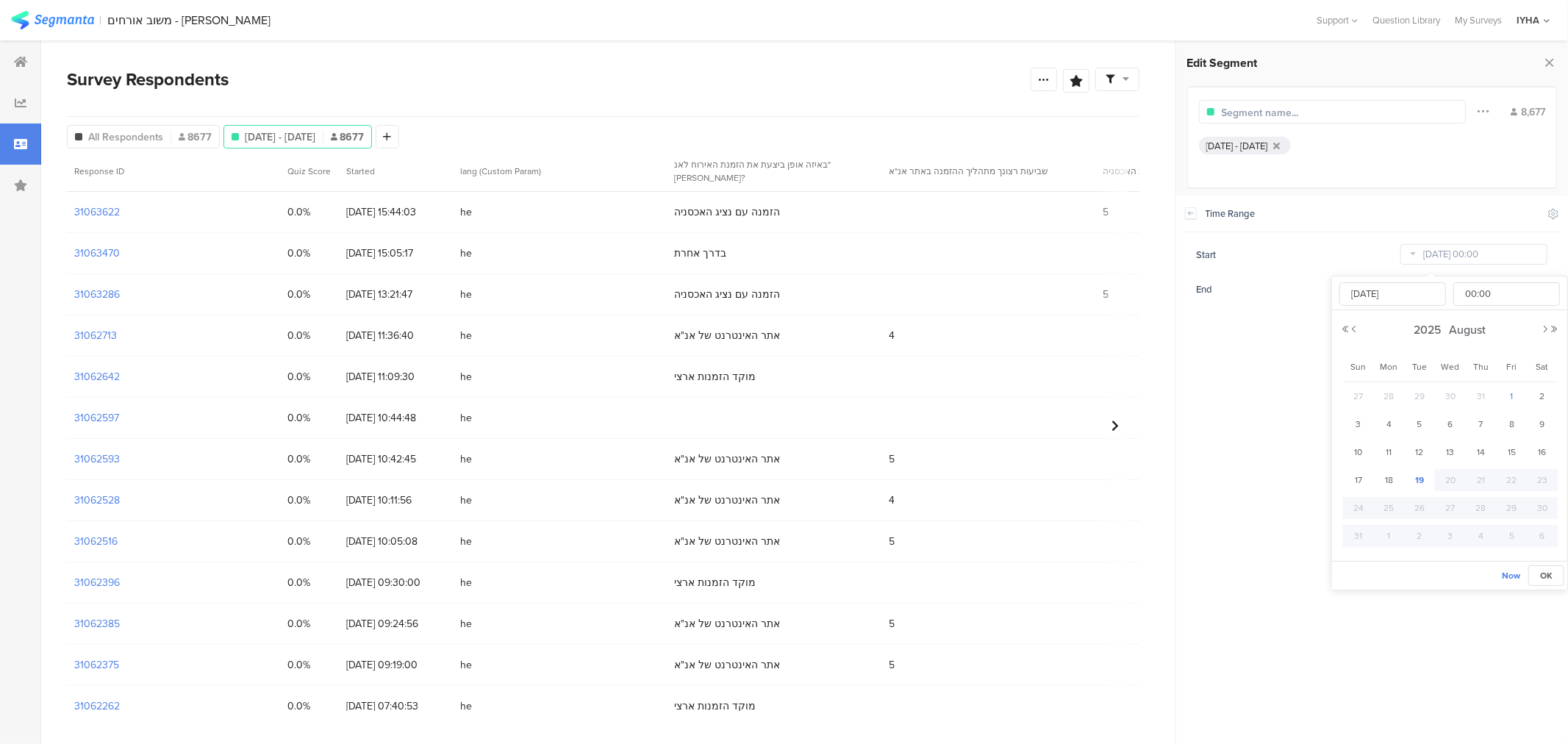
click at [1511, 395] on span "1" at bounding box center [1511, 395] width 18 height 18
type input "[DATE] 00:00"
type input "[DATE]"
click at [1546, 576] on span "OK" at bounding box center [1546, 576] width 13 height 14
